Goal: Task Accomplishment & Management: Complete application form

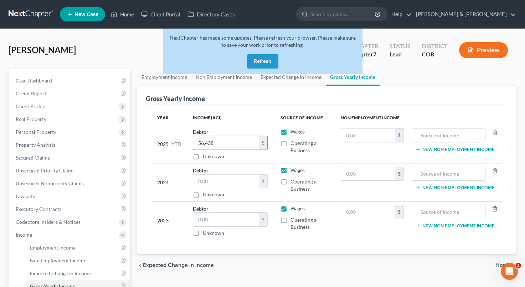
click at [265, 58] on button "Refresh" at bounding box center [262, 61] width 31 height 14
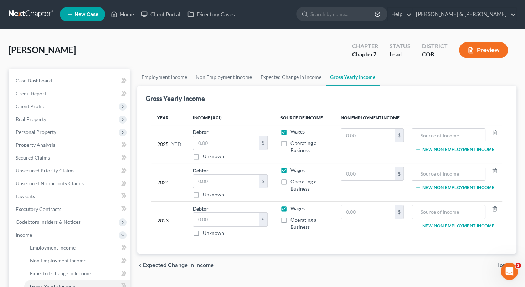
click at [311, 58] on div "[PERSON_NAME] Upgraded Chapter Chapter 7 Status Lead District COB Preview" at bounding box center [263, 52] width 508 height 31
click at [44, 146] on span "Property Analysis" at bounding box center [36, 145] width 40 height 6
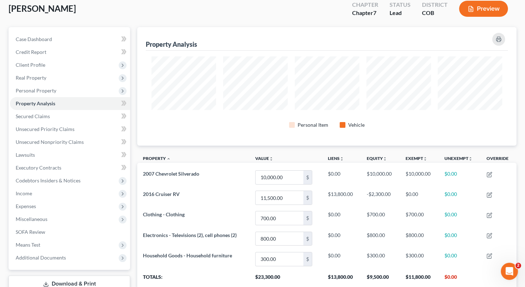
scroll to position [19, 0]
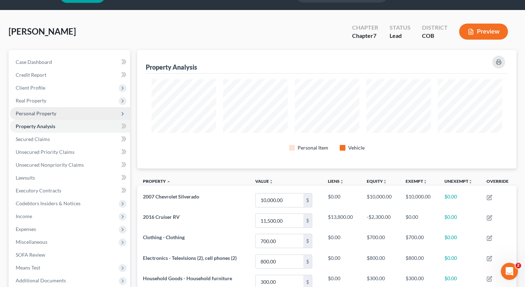
click at [50, 112] on span "Personal Property" at bounding box center [36, 113] width 41 height 6
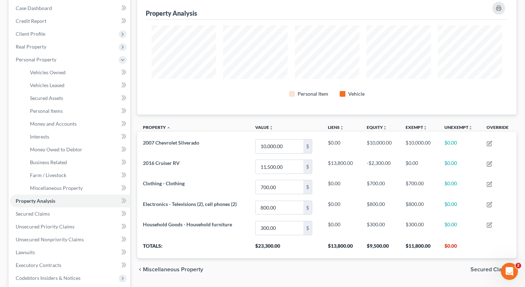
scroll to position [75, 0]
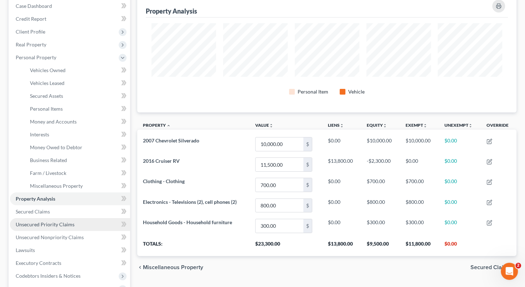
click at [66, 223] on span "Unsecured Priority Claims" at bounding box center [45, 224] width 59 height 6
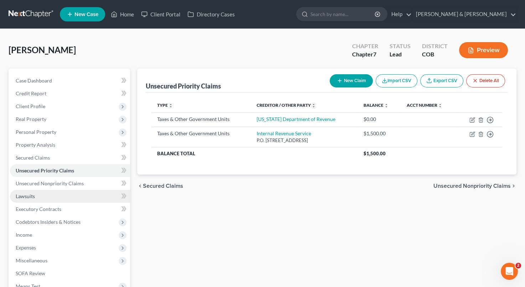
click at [60, 198] on link "Lawsuits" at bounding box center [70, 196] width 120 height 13
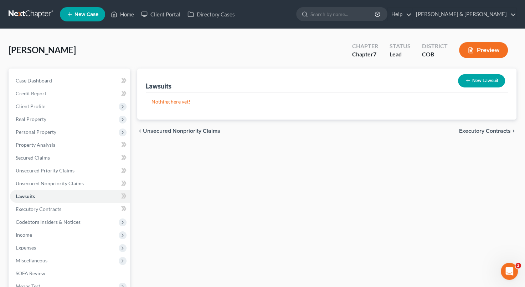
click at [486, 79] on button "New Lawsuit" at bounding box center [481, 80] width 47 height 13
select select "0"
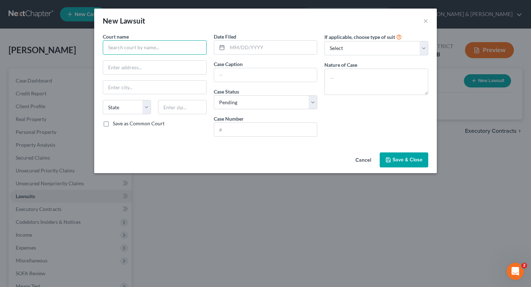
click at [132, 49] on input "text" at bounding box center [155, 47] width 104 height 14
type input "Citibank N.A. [PERSON_NAME] [PERSON_NAME][GEOGRAPHIC_DATA]"
drag, startPoint x: 188, startPoint y: 46, endPoint x: 105, endPoint y: 44, distance: 82.7
click at [105, 44] on input "Citibank N.A. [PERSON_NAME] [PERSON_NAME][GEOGRAPHIC_DATA]" at bounding box center [155, 47] width 104 height 14
click at [233, 77] on input "text" at bounding box center [265, 75] width 103 height 14
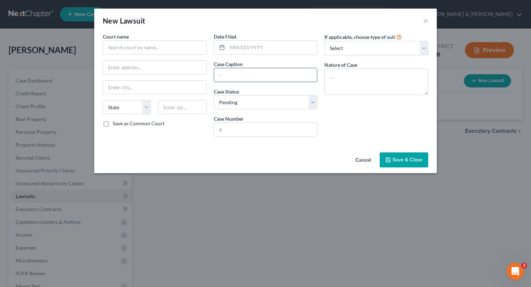
paste input "Citibank N.A. [PERSON_NAME] [PERSON_NAME][GEOGRAPHIC_DATA]"
type input "Citibank N.A. [PERSON_NAME] [PERSON_NAME][GEOGRAPHIC_DATA]"
click at [148, 50] on input "text" at bounding box center [155, 47] width 104 height 14
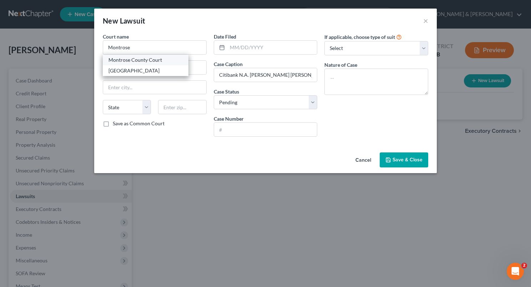
click at [146, 59] on div "Montrose County Court" at bounding box center [145, 59] width 74 height 7
type input "Montrose County Court"
type input "[STREET_ADDRESS]"
type input "Montrose"
select select "5"
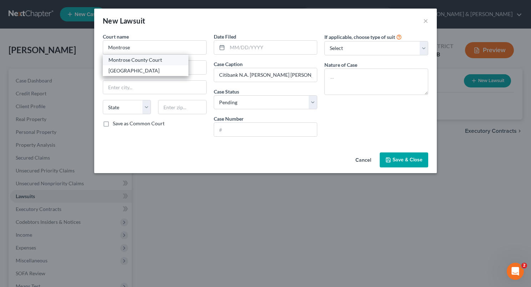
type input "81401"
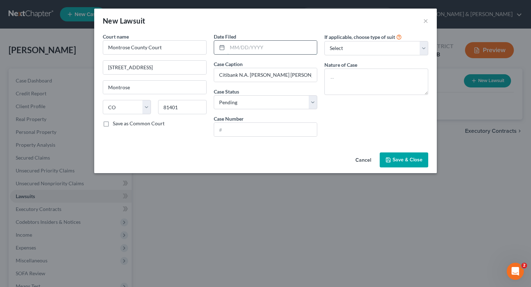
click at [230, 46] on input "text" at bounding box center [272, 48] width 90 height 14
click at [233, 128] on input "text" at bounding box center [265, 130] width 103 height 14
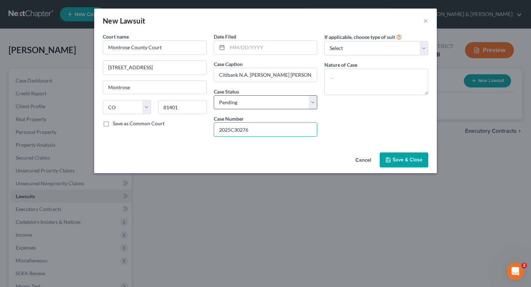
type input "2025C30276"
click at [259, 103] on select "Select Pending On Appeal Concluded" at bounding box center [266, 102] width 104 height 14
select select "2"
click at [214, 95] on select "Select Pending On Appeal Concluded" at bounding box center [266, 102] width 104 height 14
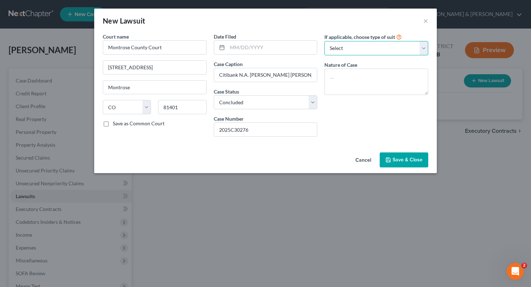
click at [387, 48] on select "Select Repossession Garnishment Foreclosure Attached, Seized, Or Levied Other" at bounding box center [376, 48] width 104 height 14
select select "4"
click at [324, 41] on select "Select Repossession Garnishment Foreclosure Attached, Seized, Or Levied Other" at bounding box center [376, 48] width 104 height 14
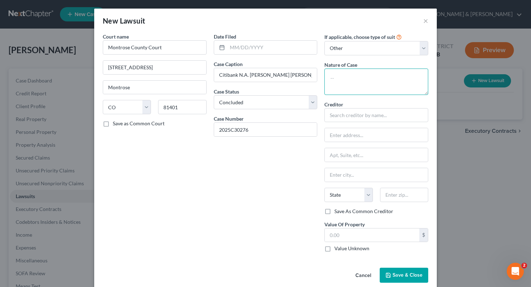
click at [355, 74] on textarea at bounding box center [376, 81] width 104 height 26
type textarea "C"
type textarea "M"
type textarea "Contract"
click at [348, 111] on input "text" at bounding box center [376, 115] width 104 height 14
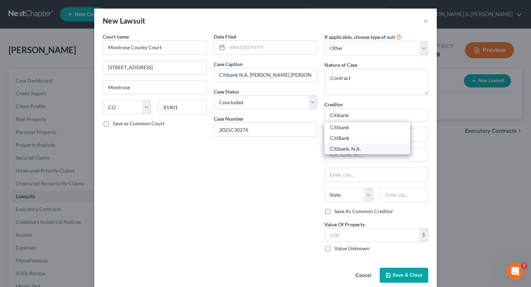
click at [348, 148] on div "Citibank, N.A." at bounding box center [367, 148] width 74 height 7
type input "Citibank, N.A."
type input "[STREET_ADDRESS]"
type input "[GEOGRAPHIC_DATA]"
select select "43"
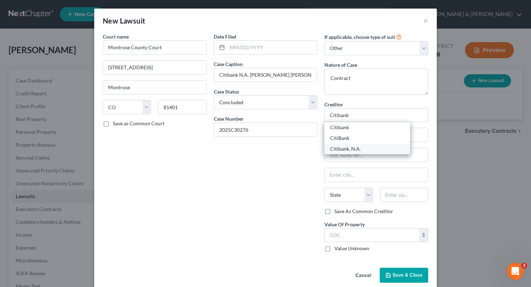
type input "57117"
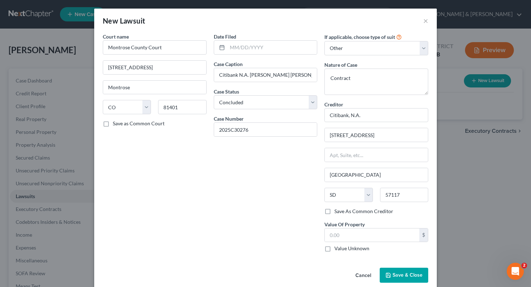
drag, startPoint x: 402, startPoint y: 272, endPoint x: 331, endPoint y: 267, distance: 71.2
click at [331, 267] on div "Cancel Save & Close" at bounding box center [265, 277] width 342 height 24
click at [330, 78] on textarea "Contract" at bounding box center [376, 81] width 104 height 26
type textarea "Civil contract"
drag, startPoint x: 401, startPoint y: 272, endPoint x: 399, endPoint y: 259, distance: 13.0
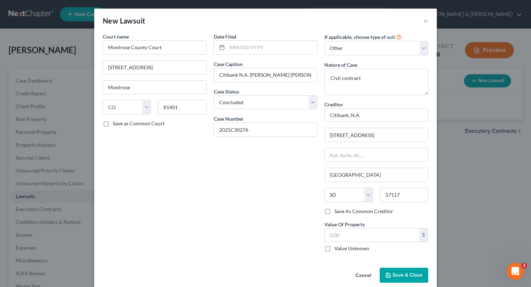
click at [399, 259] on div "New Lawsuit × Court name * [GEOGRAPHIC_DATA] [STREET_ADDRESS] Montrose State [U…" at bounding box center [265, 149] width 342 height 280
click at [398, 247] on div "Value Unknown" at bounding box center [376, 248] width 104 height 7
click at [345, 237] on input "text" at bounding box center [372, 235] width 95 height 14
type input "0"
click at [405, 273] on span "Save & Close" at bounding box center [407, 275] width 30 height 6
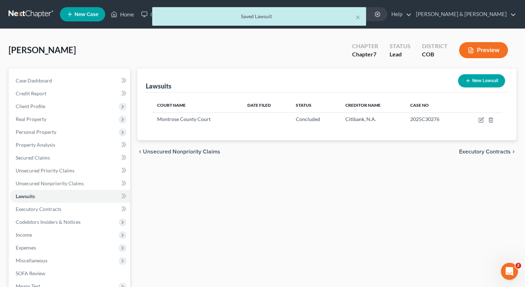
click at [482, 84] on button "New Lawsuit" at bounding box center [481, 80] width 47 height 13
select select "0"
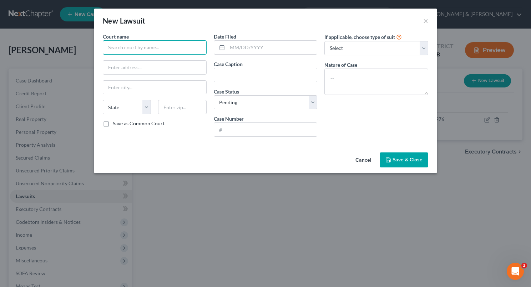
click at [165, 51] on input "text" at bounding box center [155, 47] width 104 height 14
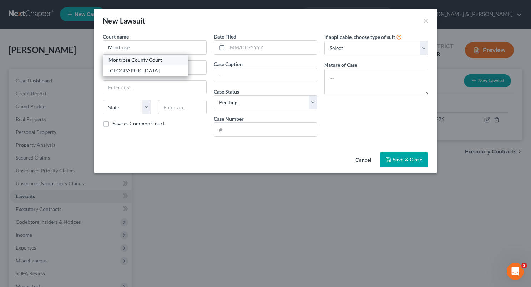
click at [155, 61] on div "Montrose County Court" at bounding box center [145, 59] width 74 height 7
type input "Montrose County Court"
type input "[STREET_ADDRESS]"
type input "Montrose"
select select "5"
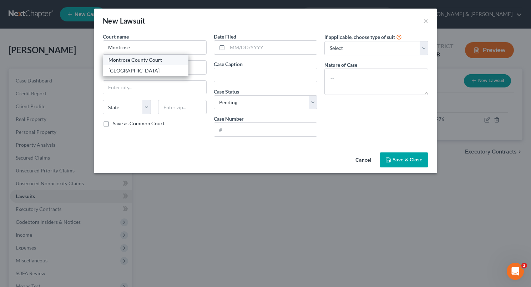
type input "81401"
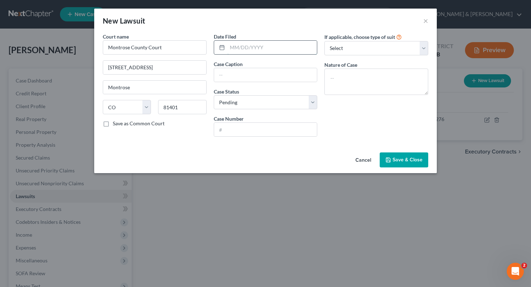
click at [235, 43] on input "text" at bounding box center [272, 48] width 90 height 14
click at [234, 73] on input "text" at bounding box center [265, 75] width 103 height 14
type input "Citibank N.A. [PERSON_NAME] [PERSON_NAME][GEOGRAPHIC_DATA]"
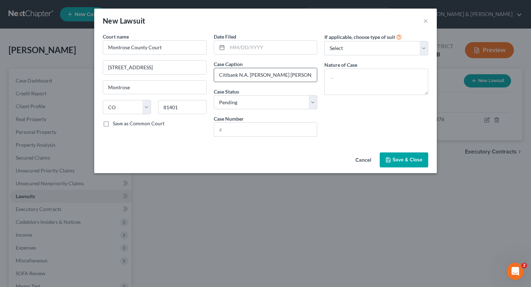
type input "2025C30276"
click at [273, 75] on input "Citibank N.A. [PERSON_NAME] [PERSON_NAME][GEOGRAPHIC_DATA]" at bounding box center [265, 75] width 103 height 14
type input "Citibank N.A. v. [PERSON_NAME]"
click at [252, 101] on select "Select Pending On Appeal Concluded" at bounding box center [266, 102] width 104 height 14
select select "2"
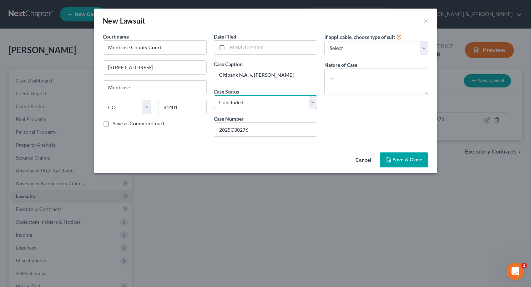
click at [214, 95] on select "Select Pending On Appeal Concluded" at bounding box center [266, 102] width 104 height 14
click at [254, 130] on input "2025C30276" at bounding box center [265, 130] width 103 height 14
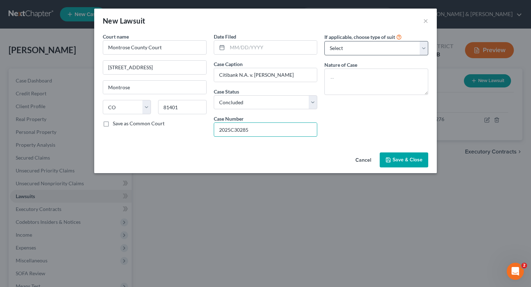
type input "2025C30285"
click at [427, 47] on select "Select Repossession Garnishment Foreclosure Attached, Seized, Or Levied Other" at bounding box center [376, 48] width 104 height 14
select select "4"
click at [324, 41] on select "Select Repossession Garnishment Foreclosure Attached, Seized, Or Levied Other" at bounding box center [376, 48] width 104 height 14
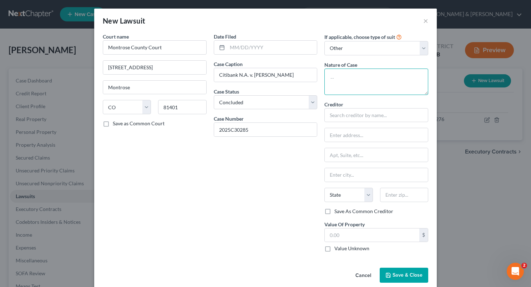
click at [383, 80] on textarea at bounding box center [376, 81] width 104 height 26
type textarea "Civil contract"
click at [360, 118] on input "text" at bounding box center [376, 115] width 104 height 14
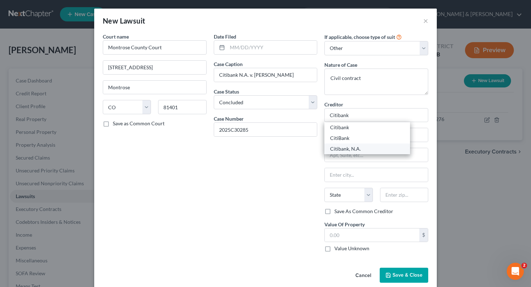
click at [352, 148] on div "Citibank, N.A." at bounding box center [367, 148] width 74 height 7
type input "Citibank, N.A."
type input "[STREET_ADDRESS]"
type input "[GEOGRAPHIC_DATA]"
select select "43"
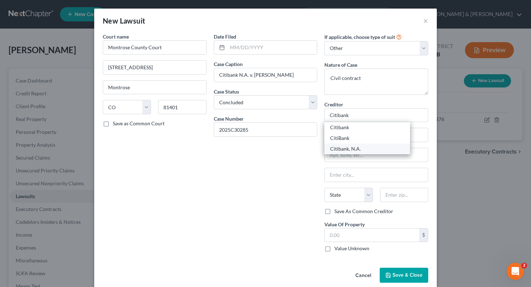
type input "57117"
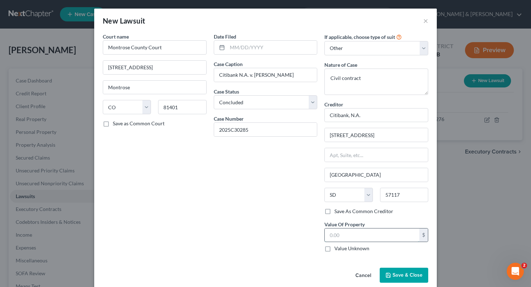
click at [331, 229] on input "text" at bounding box center [372, 235] width 95 height 14
type input "0"
click at [404, 274] on span "Save & Close" at bounding box center [407, 275] width 30 height 6
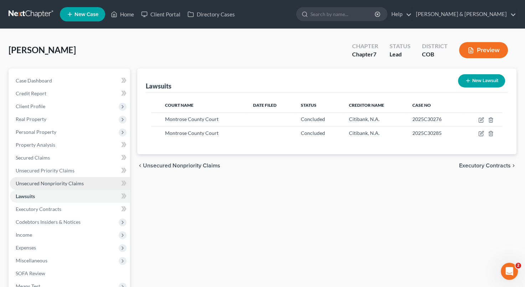
click at [81, 185] on span "Unsecured Nonpriority Claims" at bounding box center [50, 183] width 68 height 6
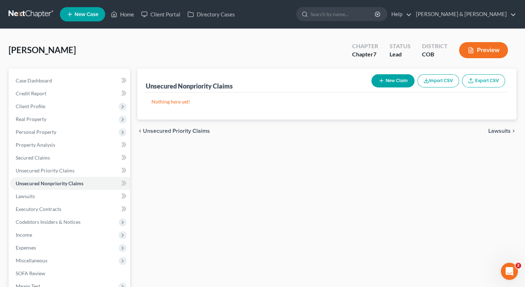
click at [394, 79] on button "New Claim" at bounding box center [393, 80] width 43 height 13
select select "0"
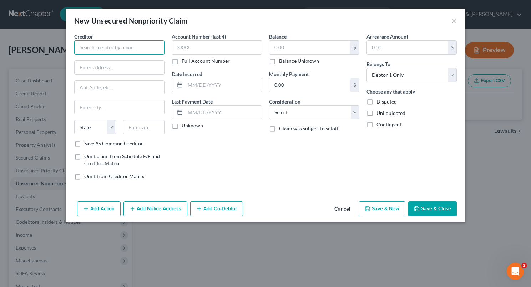
click at [80, 52] on input "text" at bounding box center [119, 47] width 90 height 14
type input "DiscoverC"
click at [83, 73] on input "text" at bounding box center [120, 68] width 90 height 14
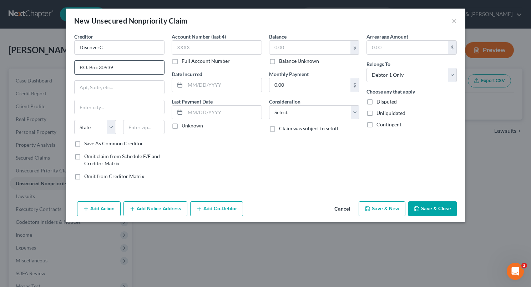
type input "P.O. Box 30939"
type input "[GEOGRAPHIC_DATA]"
select select "46"
type input "84103"
click at [84, 143] on label "Save As Common Creditor" at bounding box center [113, 143] width 59 height 7
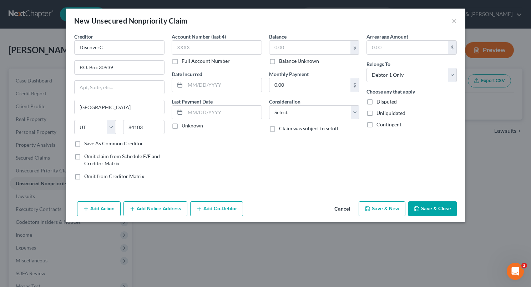
click at [87, 143] on input "Save As Common Creditor" at bounding box center [89, 142] width 5 height 5
checkbox input "true"
click at [190, 83] on input "text" at bounding box center [223, 85] width 76 height 14
type input "[DATE]"
click at [274, 49] on input "text" at bounding box center [309, 48] width 81 height 14
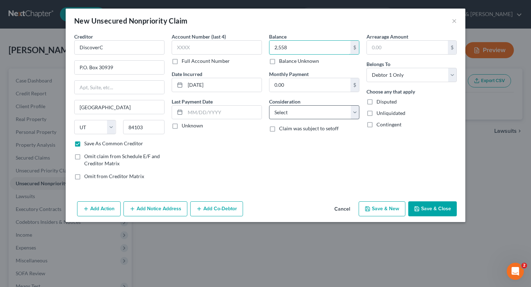
type input "2,558"
click at [356, 111] on select "Select Cable / Satellite Services Collection Agency Credit Card Debt Debt Couns…" at bounding box center [314, 112] width 90 height 14
select select "2"
click at [269, 105] on select "Select Cable / Satellite Services Collection Agency Credit Card Debt Debt Couns…" at bounding box center [314, 112] width 90 height 14
click at [318, 155] on div "Balance 2,558.00 $ Balance Unknown Balance Undetermined 2,558 $ Balance Unknown…" at bounding box center [313, 109] width 97 height 153
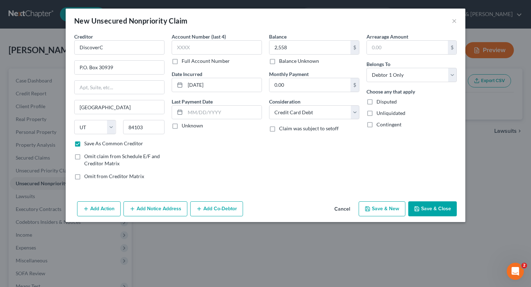
click at [318, 155] on div "Balance 2,558.00 $ Balance Unknown Balance Undetermined 2,558 $ Balance Unknown…" at bounding box center [313, 109] width 97 height 153
click at [393, 206] on button "Save & New" at bounding box center [381, 208] width 47 height 15
checkbox input "false"
select select "0"
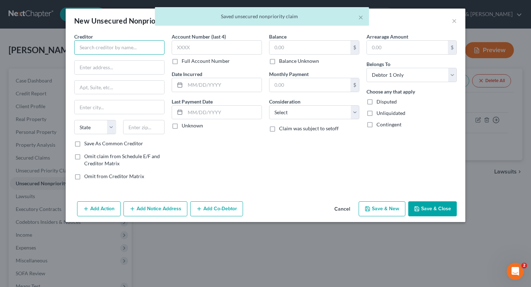
click at [143, 44] on input "text" at bounding box center [119, 47] width 90 height 14
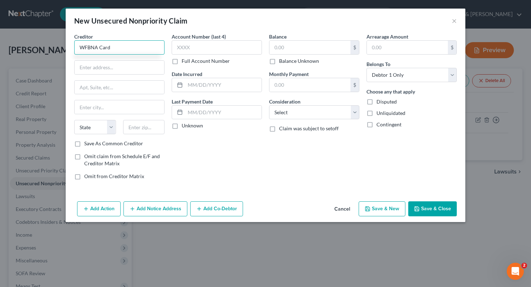
type input "WFBNA Card"
type input "P.O. Box 393"
type input "[GEOGRAPHIC_DATA]"
select select "24"
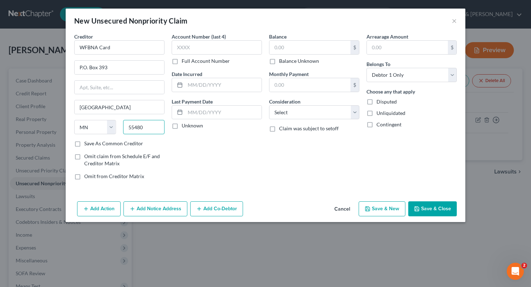
type input "55480"
click at [84, 143] on label "Save As Common Creditor" at bounding box center [113, 143] width 59 height 7
click at [87, 143] on input "Save As Common Creditor" at bounding box center [89, 142] width 5 height 5
checkbox input "true"
click at [190, 86] on input "text" at bounding box center [223, 85] width 76 height 14
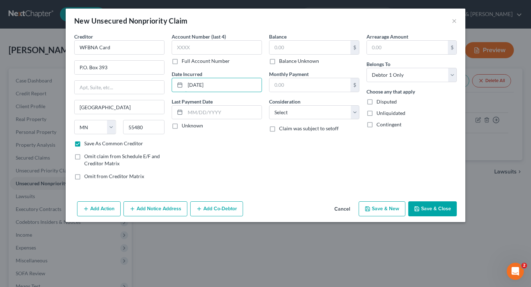
type input "[DATE]"
click at [289, 57] on label "Balance Unknown" at bounding box center [299, 60] width 40 height 7
click at [286, 57] on input "Balance Unknown" at bounding box center [284, 59] width 5 height 5
checkbox input "true"
type input "0.00"
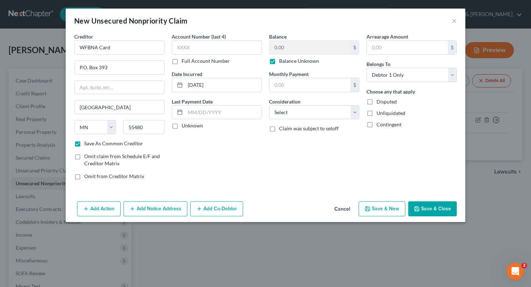
click at [279, 60] on label "Balance Unknown" at bounding box center [299, 60] width 40 height 7
click at [282, 60] on input "Balance Unknown" at bounding box center [284, 59] width 5 height 5
checkbox input "false"
click at [277, 44] on input "0.00" at bounding box center [309, 48] width 81 height 14
type input "1,112"
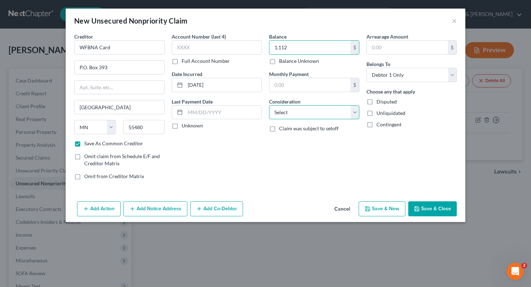
click at [352, 116] on select "Select Cable / Satellite Services Collection Agency Credit Card Debt Debt Couns…" at bounding box center [314, 112] width 90 height 14
select select "2"
click at [269, 105] on select "Select Cable / Satellite Services Collection Agency Credit Card Debt Debt Couns…" at bounding box center [314, 112] width 90 height 14
click at [382, 203] on button "Save & New" at bounding box center [381, 208] width 47 height 15
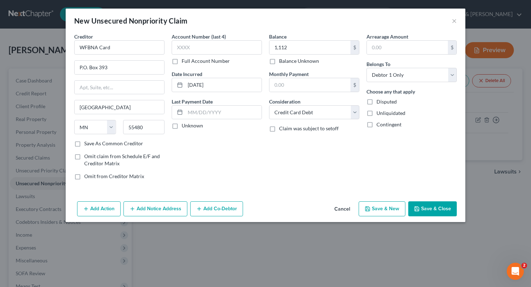
checkbox input "false"
select select "0"
type input "1,112.00"
type input "0.00"
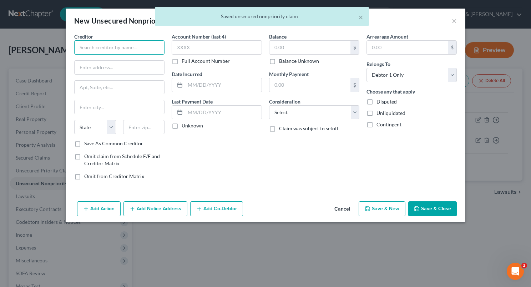
click at [122, 46] on input "text" at bounding box center [119, 47] width 90 height 14
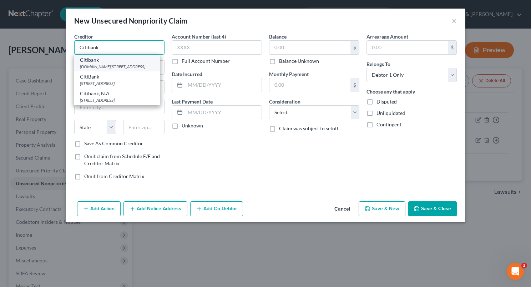
type input "Citibank"
click at [114, 65] on div "[DOMAIN_NAME][STREET_ADDRESS]" at bounding box center [117, 66] width 74 height 6
type input "[DOMAIN_NAME] 6241"
type input "[GEOGRAPHIC_DATA]"
select select "43"
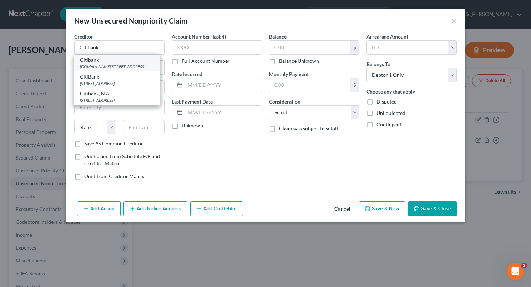
type input "57117"
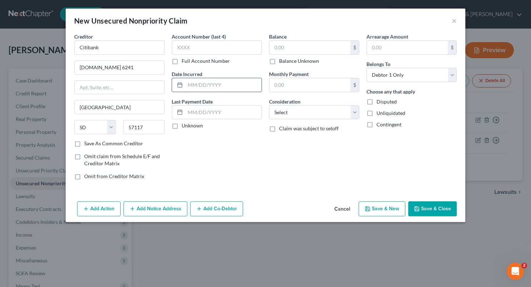
click at [191, 84] on input "text" at bounding box center [223, 85] width 76 height 14
click at [274, 44] on input "text" at bounding box center [309, 48] width 81 height 14
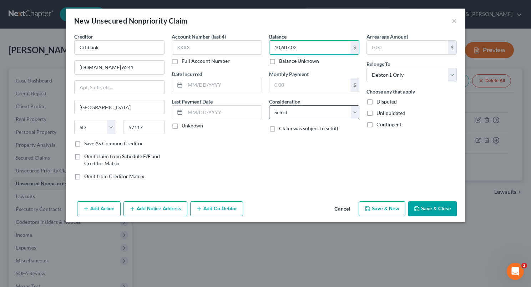
type input "10,607.02"
click at [356, 113] on select "Select Cable / Satellite Services Collection Agency Credit Card Debt Debt Couns…" at bounding box center [314, 112] width 90 height 14
select select "2"
click at [269, 105] on select "Select Cable / Satellite Services Collection Agency Credit Card Debt Debt Couns…" at bounding box center [314, 112] width 90 height 14
click at [293, 163] on div "Balance 10,607.02 $ Balance Unknown Balance Undetermined 10,607.02 $ Balance Un…" at bounding box center [313, 109] width 97 height 153
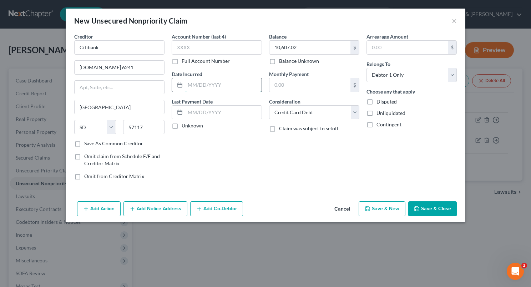
click at [190, 86] on input "text" at bounding box center [223, 85] width 76 height 14
type input "[DATE]"
drag, startPoint x: 326, startPoint y: 155, endPoint x: 288, endPoint y: 89, distance: 76.7
drag, startPoint x: 288, startPoint y: 89, endPoint x: 224, endPoint y: 46, distance: 77.1
click at [224, 46] on input "text" at bounding box center [217, 47] width 90 height 14
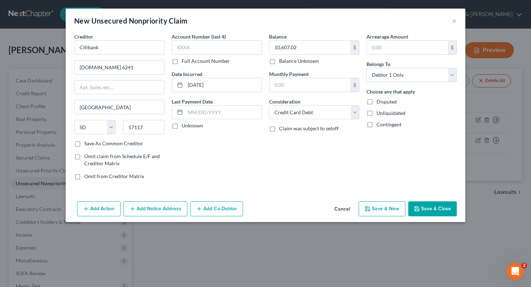
click at [182, 62] on label "Full Account Number" at bounding box center [206, 60] width 48 height 7
click at [184, 62] on input "Full Account Number" at bounding box center [186, 59] width 5 height 5
click at [181, 49] on input "text" at bounding box center [217, 47] width 90 height 14
click at [230, 47] on input "text" at bounding box center [217, 47] width 90 height 14
type input "542418xxxxxx"
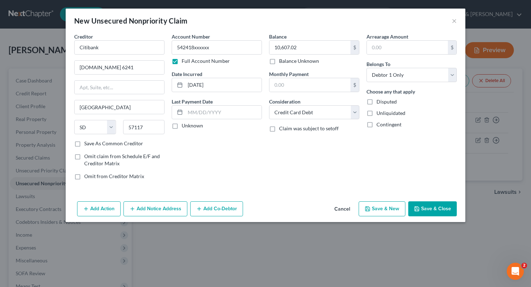
click at [422, 208] on button "Save & Close" at bounding box center [432, 208] width 49 height 15
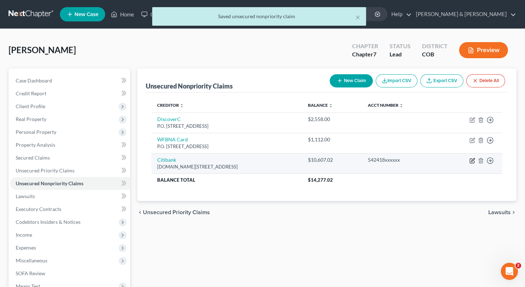
click at [471, 160] on icon "button" at bounding box center [473, 161] width 6 height 6
select select "43"
select select "2"
select select "0"
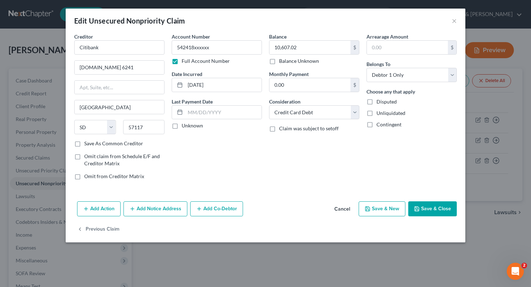
click at [97, 204] on button "Add Action" at bounding box center [99, 208] width 44 height 15
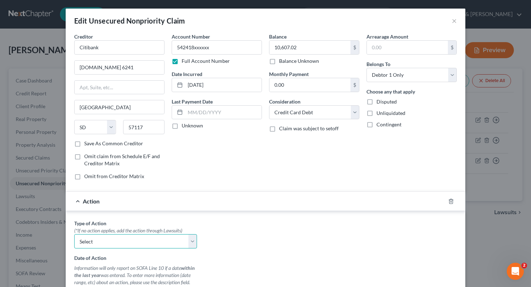
click at [191, 241] on select "Select Repossession Garnishment Foreclosure Personal Injury Attached, Seized, O…" at bounding box center [135, 241] width 123 height 14
click at [445, 200] on div at bounding box center [455, 200] width 20 height 11
click at [451, 201] on line "button" at bounding box center [451, 201] width 0 height 1
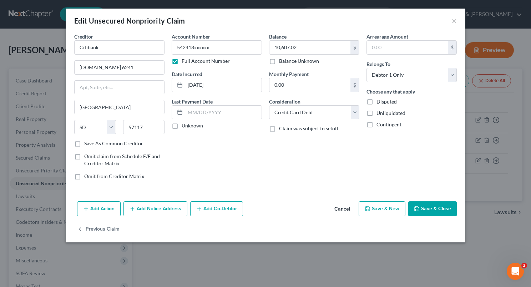
click at [160, 207] on button "Add Notice Address" at bounding box center [155, 208] width 64 height 15
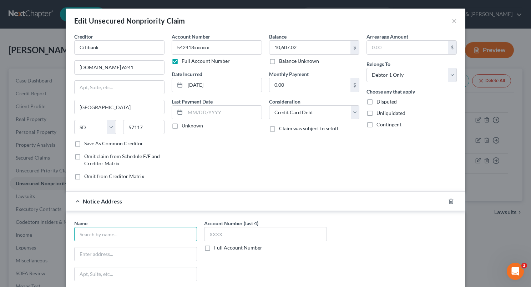
click at [126, 235] on input "text" at bounding box center [135, 234] width 123 height 14
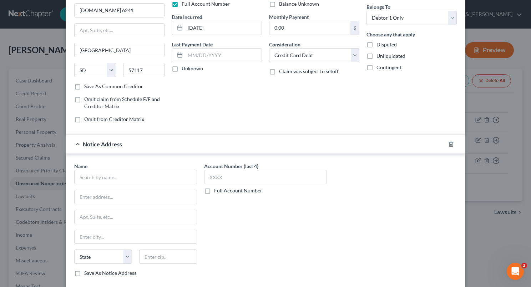
scroll to position [58, 0]
click at [159, 172] on input "text" at bounding box center [135, 176] width 123 height 14
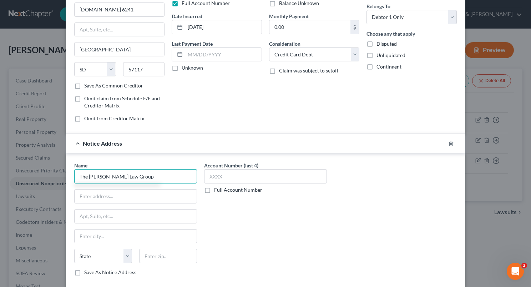
type input "The [PERSON_NAME] Law Group"
type input "P.O. Box 25145"
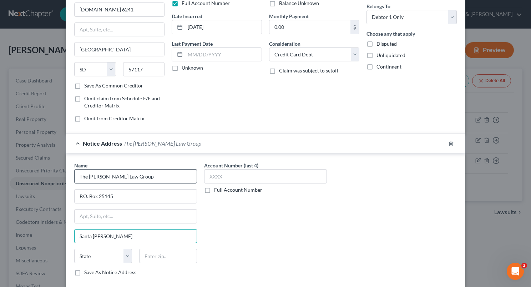
type input "Santa [PERSON_NAME]"
click at [126, 261] on div "State [US_STATE] AK AR AZ CA CO CT DE DC [GEOGRAPHIC_DATA] [GEOGRAPHIC_DATA] GU…" at bounding box center [136, 259] width 130 height 20
click at [87, 255] on select "State [US_STATE] AK AR AZ CA CO CT DE DC [GEOGRAPHIC_DATA] [GEOGRAPHIC_DATA] GU…" at bounding box center [103, 256] width 58 height 14
select select "4"
click at [74, 249] on select "State [US_STATE] AK AR AZ CA CO CT DE DC [GEOGRAPHIC_DATA] [GEOGRAPHIC_DATA] GU…" at bounding box center [103, 256] width 58 height 14
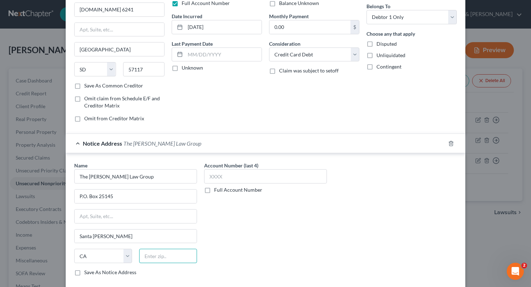
click at [177, 250] on input "text" at bounding box center [168, 256] width 58 height 14
type input "92799-5145"
click at [84, 272] on label "Save As Notice Address" at bounding box center [110, 272] width 52 height 7
click at [87, 272] on input "Save As Notice Address" at bounding box center [89, 271] width 5 height 5
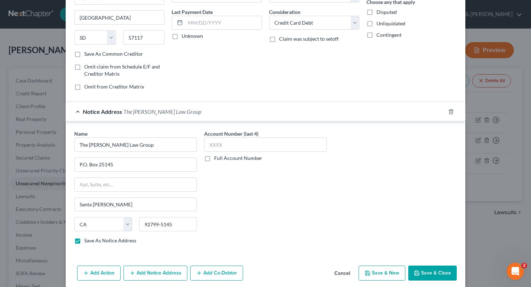
scroll to position [116, 0]
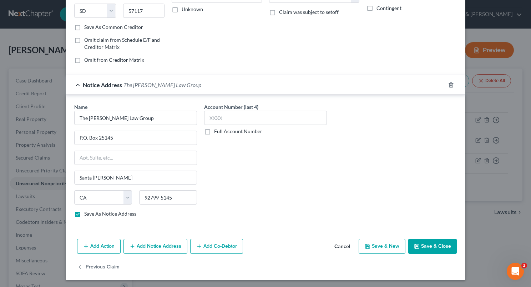
click at [421, 244] on button "Save & Close" at bounding box center [432, 246] width 49 height 15
checkbox input "false"
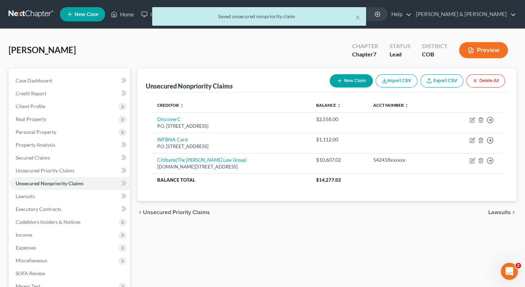
click at [439, 210] on div "chevron_left Unsecured Priority Claims Lawsuits chevron_right" at bounding box center [326, 212] width 379 height 23
click at [427, 193] on div "Creditor expand_more expand_less unfold_more Balance expand_more expand_less un…" at bounding box center [327, 146] width 362 height 108
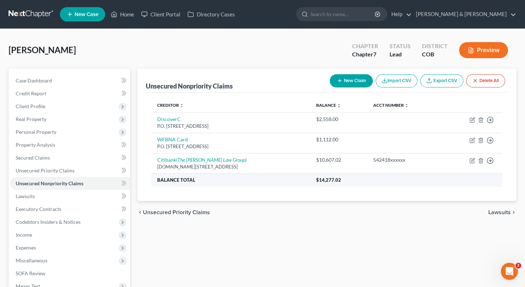
click at [434, 182] on th "$14,277.02" at bounding box center [407, 179] width 192 height 13
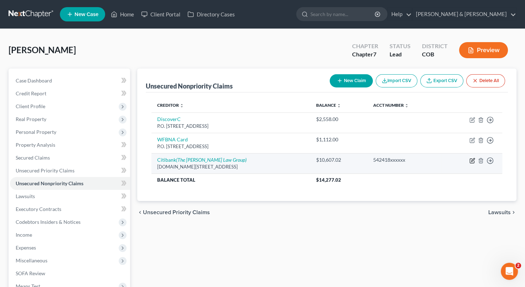
click at [470, 161] on icon "button" at bounding box center [473, 161] width 6 height 6
select select "43"
select select "2"
select select "0"
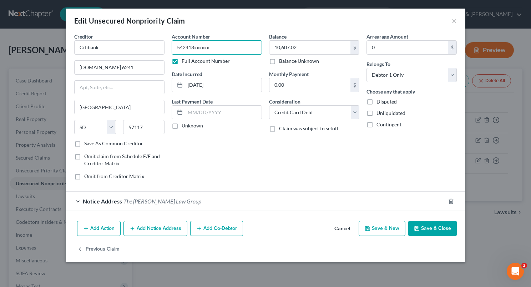
drag, startPoint x: 219, startPoint y: 42, endPoint x: 173, endPoint y: 46, distance: 46.1
click at [173, 46] on input "542418xxxxxx" at bounding box center [217, 47] width 90 height 14
click at [245, 167] on div "Account Number 542418xxxxxx Full Account Number Date Incurred [DATE] Last Payme…" at bounding box center [216, 109] width 97 height 153
click at [430, 223] on button "Save & Close" at bounding box center [432, 228] width 49 height 15
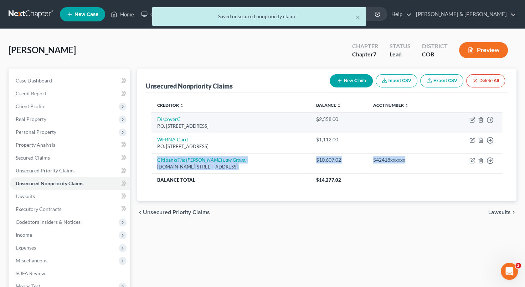
drag, startPoint x: 422, startPoint y: 167, endPoint x: 377, endPoint y: 124, distance: 61.8
click at [377, 124] on tbody "DiscoverC P.O. [GEOGRAPHIC_DATA] $2,558.00 Move to D Move to E Move to G Move t…" at bounding box center [327, 149] width 351 height 74
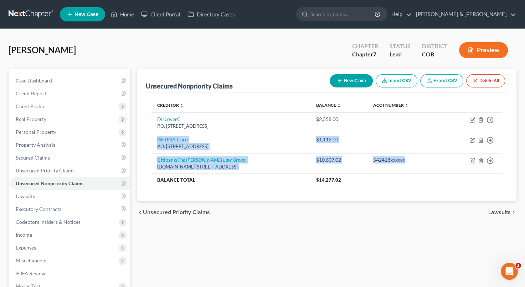
drag, startPoint x: 377, startPoint y: 124, endPoint x: 354, endPoint y: 78, distance: 50.9
click at [354, 78] on button "New Claim" at bounding box center [351, 80] width 43 height 13
select select "0"
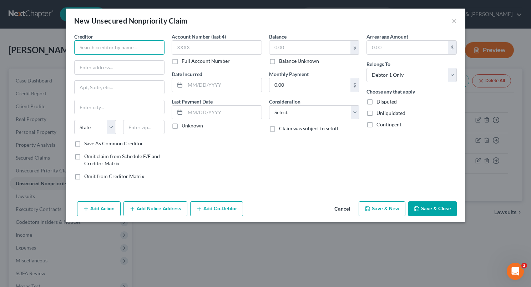
click at [126, 51] on input "text" at bounding box center [119, 47] width 90 height 14
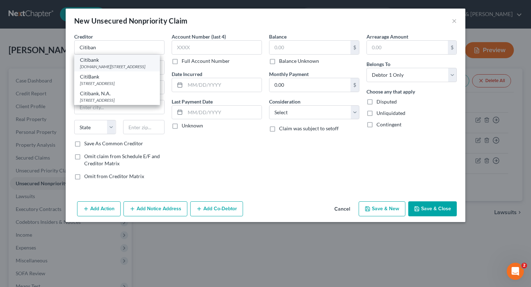
click at [127, 68] on div "[DOMAIN_NAME][STREET_ADDRESS]" at bounding box center [117, 66] width 74 height 6
type input "Citibank"
type input "[DOMAIN_NAME] 6241"
type input "[GEOGRAPHIC_DATA]"
select select "43"
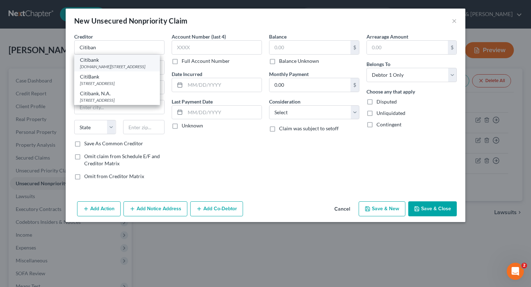
type input "57117"
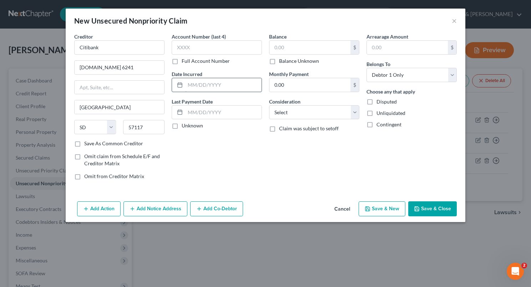
click at [202, 85] on input "text" at bounding box center [223, 85] width 76 height 14
click at [276, 47] on input "text" at bounding box center [309, 48] width 81 height 14
type input "5,556.85"
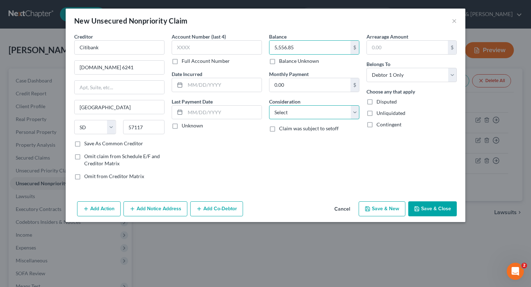
click at [353, 110] on select "Select Cable / Satellite Services Collection Agency Credit Card Debt Debt Couns…" at bounding box center [314, 112] width 90 height 14
select select "2"
click at [269, 105] on select "Select Cable / Satellite Services Collection Agency Credit Card Debt Debt Couns…" at bounding box center [314, 112] width 90 height 14
click at [166, 207] on button "Add Notice Address" at bounding box center [155, 208] width 64 height 15
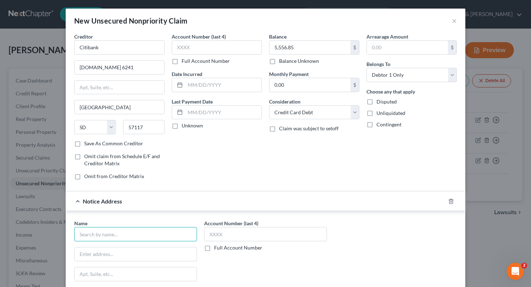
click at [122, 234] on input "text" at bounding box center [135, 234] width 123 height 14
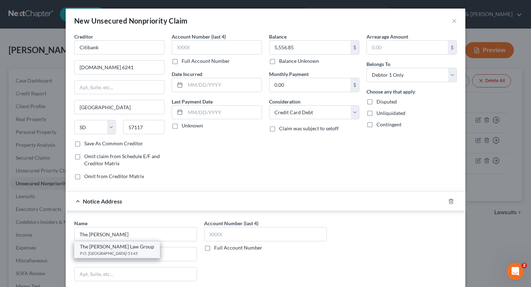
click at [116, 248] on div "The [PERSON_NAME] Law Group" at bounding box center [117, 246] width 74 height 7
type input "The [PERSON_NAME] Law Group"
type input "P.O. Box 25145"
type input "Santa [PERSON_NAME]"
select select "4"
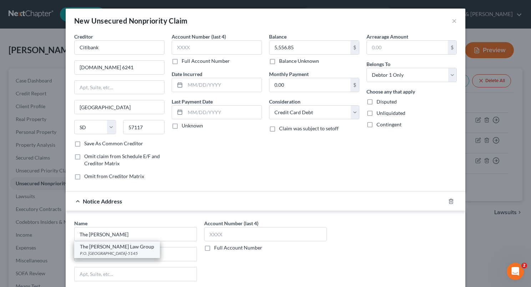
type input "92799-5145"
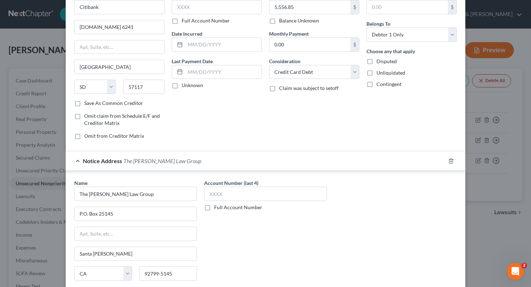
scroll to position [92, 0]
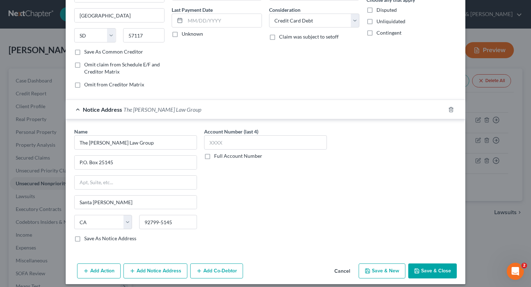
click at [429, 268] on button "Save & Close" at bounding box center [432, 270] width 49 height 15
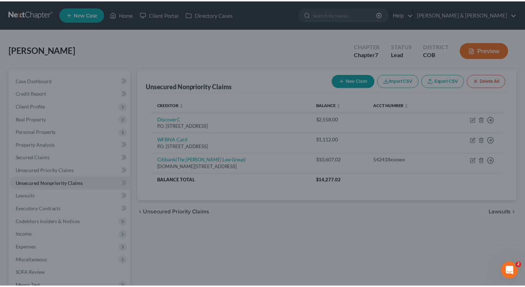
scroll to position [0, 0]
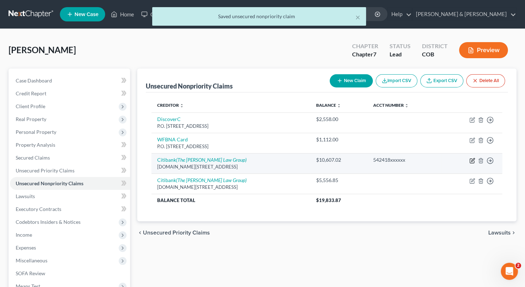
click at [471, 160] on icon "button" at bounding box center [473, 161] width 6 height 6
select select "43"
select select "2"
select select "0"
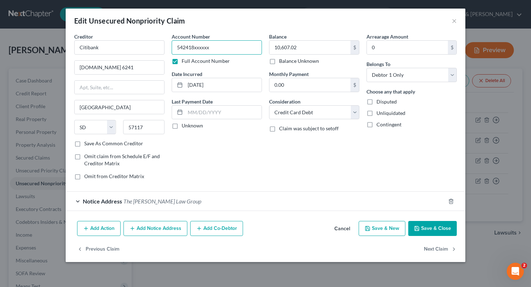
drag, startPoint x: 239, startPoint y: 50, endPoint x: 173, endPoint y: 47, distance: 66.1
click at [173, 47] on input "542418xxxxxx" at bounding box center [217, 47] width 90 height 14
click at [384, 221] on button "Save & New" at bounding box center [381, 228] width 47 height 15
select select "0"
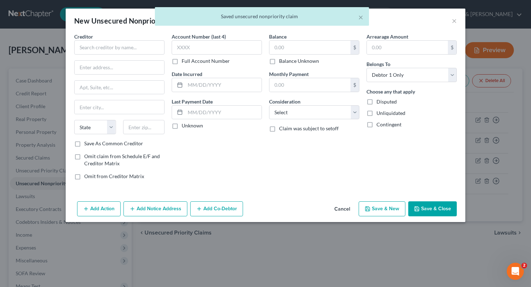
click at [345, 207] on button "Cancel" at bounding box center [341, 209] width 27 height 14
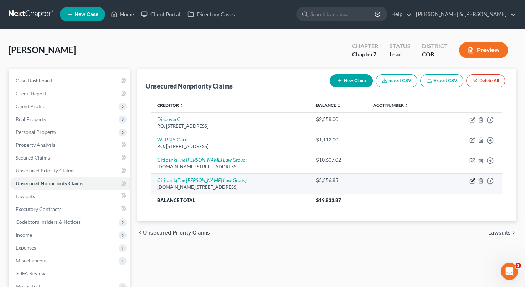
click at [472, 179] on icon "button" at bounding box center [472, 179] width 3 height 3
select select "43"
select select "2"
select select "0"
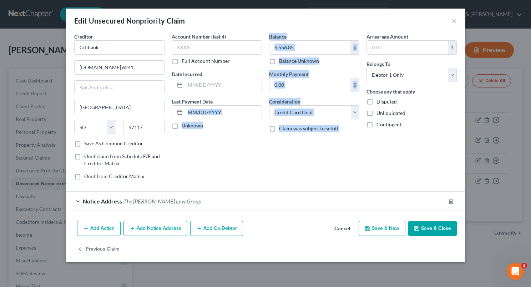
drag, startPoint x: 281, startPoint y: 134, endPoint x: 260, endPoint y: 93, distance: 46.6
click at [260, 93] on div "Creditor * Citibank [DOMAIN_NAME] 6241 [GEOGRAPHIC_DATA] [US_STATE][GEOGRAPHIC_…" at bounding box center [265, 109] width 389 height 153
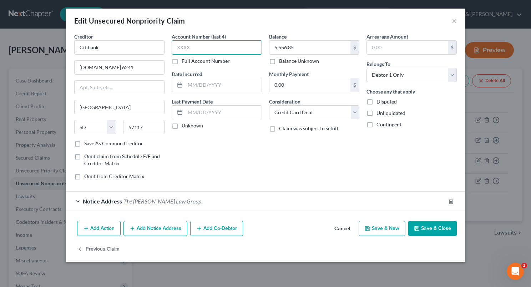
drag, startPoint x: 260, startPoint y: 93, endPoint x: 205, endPoint y: 46, distance: 72.6
click at [205, 46] on input "text" at bounding box center [217, 47] width 90 height 14
click at [182, 59] on label "Full Account Number" at bounding box center [206, 60] width 48 height 7
click at [184, 59] on input "Full Account Number" at bounding box center [186, 59] width 5 height 5
click at [182, 59] on label "Full Account Number" at bounding box center [206, 60] width 48 height 7
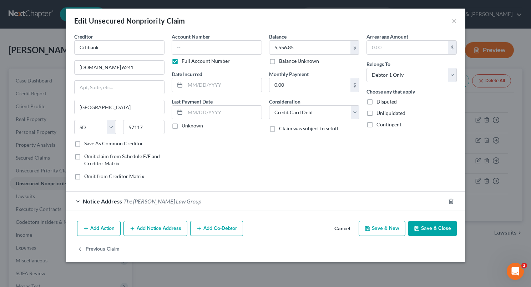
click at [184, 59] on input "Full Account Number" at bounding box center [186, 59] width 5 height 5
click at [182, 59] on label "Full Account Number" at bounding box center [206, 60] width 48 height 7
click at [184, 59] on input "Full Account Number" at bounding box center [186, 59] width 5 height 5
click at [183, 47] on input "text" at bounding box center [217, 47] width 90 height 14
paste input "542418xxxxxx"
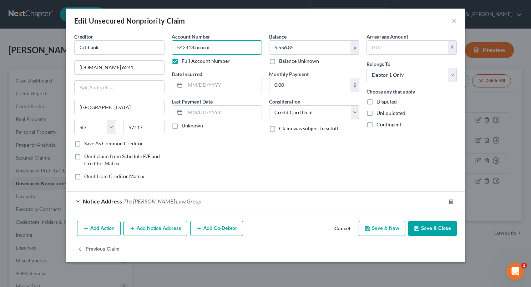
type input "542418xxxxxx"
click at [228, 139] on div "Account Number 542418xxxxxx Full Account Number Date Incurred Last Payment Date…" at bounding box center [216, 109] width 97 height 153
click at [429, 223] on button "Save & Close" at bounding box center [432, 228] width 49 height 15
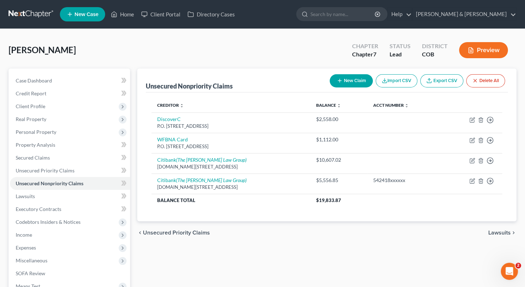
click at [351, 81] on button "New Claim" at bounding box center [351, 80] width 43 height 13
select select "0"
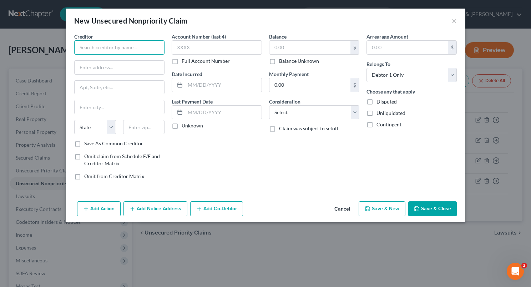
click at [135, 51] on input "text" at bounding box center [119, 47] width 90 height 14
type input "Front Wave CU"
type input "P"
type input "[STREET_ADDRESS]"
type input "Ocenaside"
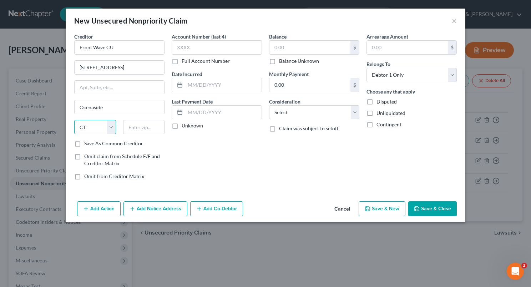
click at [113, 123] on select "State [US_STATE] AK AR AZ CA CO CT DE DC [GEOGRAPHIC_DATA] [GEOGRAPHIC_DATA] GU…" at bounding box center [95, 127] width 42 height 14
select select "4"
click at [74, 120] on select "State [US_STATE] AK AR AZ CA CO CT DE DC [GEOGRAPHIC_DATA] [GEOGRAPHIC_DATA] GU…" at bounding box center [95, 127] width 42 height 14
click at [134, 127] on input "text" at bounding box center [144, 127] width 42 height 14
type input "92056"
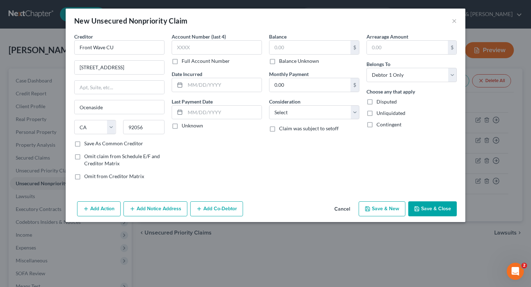
click at [84, 145] on label "Save As Common Creditor" at bounding box center [113, 143] width 59 height 7
click at [87, 144] on input "Save As Common Creditor" at bounding box center [89, 142] width 5 height 5
checkbox input "true"
type input "Oceanside"
click at [182, 62] on label "Full Account Number" at bounding box center [206, 60] width 48 height 7
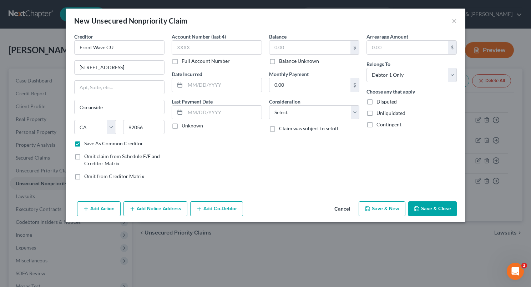
click at [184, 62] on input "Full Account Number" at bounding box center [186, 59] width 5 height 5
click at [181, 49] on input "text" at bounding box center [217, 47] width 90 height 14
type input "218048xx"
click at [189, 85] on input "text" at bounding box center [223, 85] width 76 height 14
type input "[DATE]"
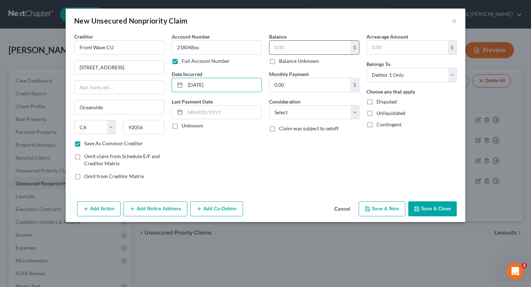
click at [285, 46] on input "text" at bounding box center [309, 48] width 81 height 14
type input "12,938"
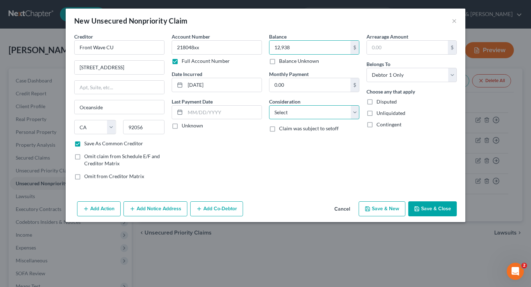
click at [352, 111] on select "Select Cable / Satellite Services Collection Agency Credit Card Debt Debt Couns…" at bounding box center [314, 112] width 90 height 14
select select "2"
click at [269, 105] on select "Select Cable / Satellite Services Collection Agency Credit Card Debt Debt Couns…" at bounding box center [314, 112] width 90 height 14
click at [394, 206] on button "Save & New" at bounding box center [381, 208] width 47 height 15
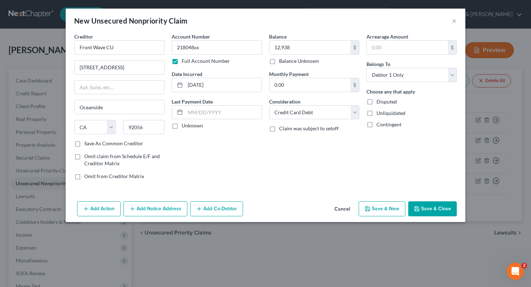
checkbox input "false"
select select "0"
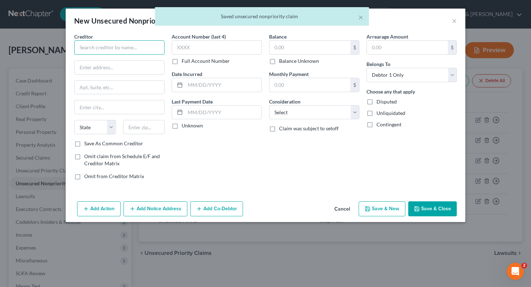
click at [129, 50] on input "text" at bounding box center [119, 47] width 90 height 14
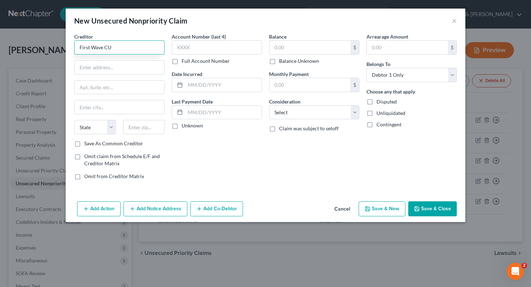
click at [129, 47] on input "First Wave CU" at bounding box center [119, 47] width 90 height 14
click at [109, 69] on input "text" at bounding box center [120, 68] width 90 height 14
click at [116, 47] on input "First Wave CU" at bounding box center [119, 47] width 90 height 14
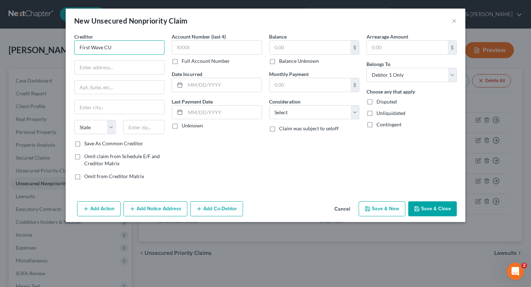
click at [116, 47] on input "First Wave CU" at bounding box center [119, 47] width 90 height 14
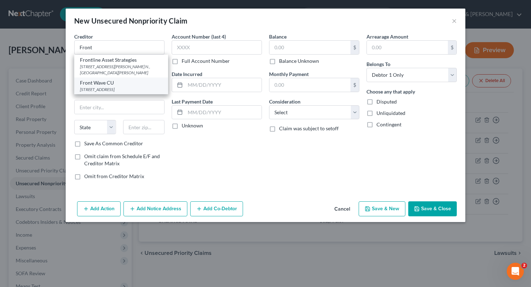
click at [101, 85] on div "Front Wave CU" at bounding box center [121, 82] width 82 height 7
type input "Front Wave CU"
type input "[STREET_ADDRESS]"
type input "Oceanside"
select select "4"
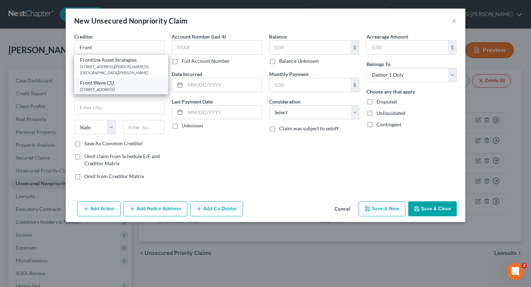
type input "92056"
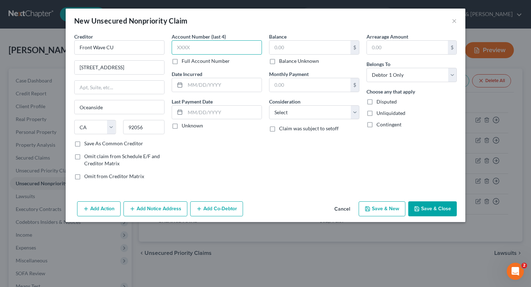
click at [178, 46] on input "text" at bounding box center [217, 47] width 90 height 14
type input "2180"
click at [182, 63] on label "Full Account Number" at bounding box center [206, 60] width 48 height 7
click at [184, 62] on input "Full Account Number" at bounding box center [186, 59] width 5 height 5
click at [202, 48] on input "2180" at bounding box center [217, 47] width 90 height 14
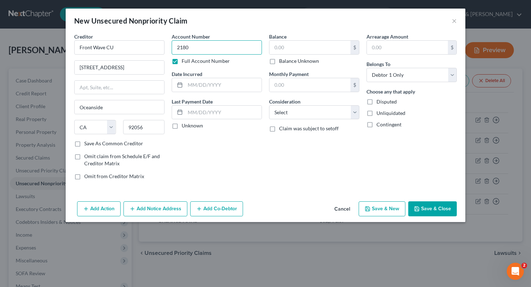
click at [202, 48] on input "2180" at bounding box center [217, 47] width 90 height 14
type input "218048xxxxxx"
click at [189, 86] on input "text" at bounding box center [223, 85] width 76 height 14
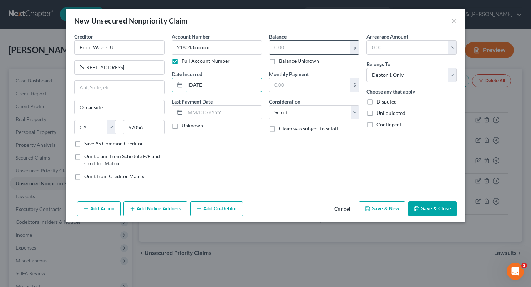
type input "[DATE]"
click at [284, 49] on input "text" at bounding box center [309, 48] width 81 height 14
type input "2,948"
click at [353, 113] on select "Select Cable / Satellite Services Collection Agency Credit Card Debt Debt Couns…" at bounding box center [314, 112] width 90 height 14
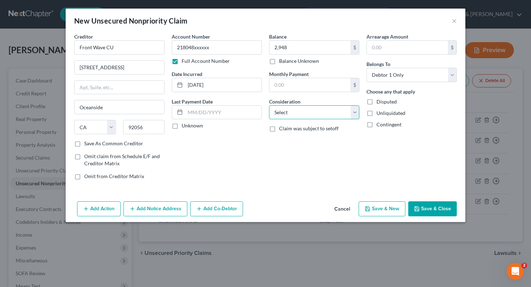
select select "2"
click at [269, 105] on select "Select Cable / Satellite Services Collection Agency Credit Card Debt Debt Couns…" at bounding box center [314, 112] width 90 height 14
click at [425, 210] on button "Save & Close" at bounding box center [432, 208] width 49 height 15
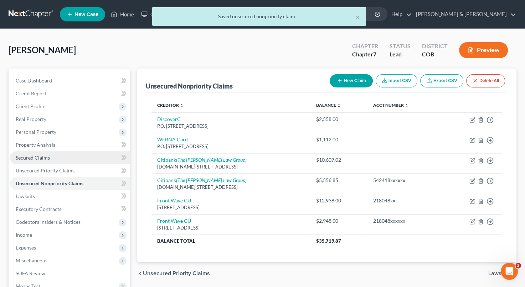
click at [83, 156] on link "Secured Claims" at bounding box center [70, 157] width 120 height 13
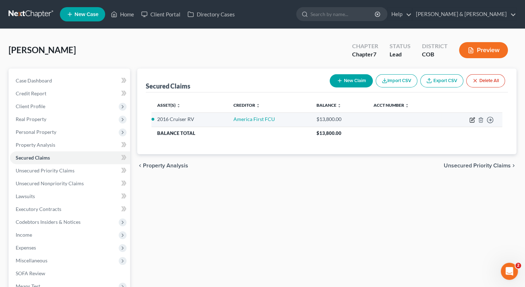
click at [472, 118] on icon "button" at bounding box center [473, 120] width 6 height 6
select select "0"
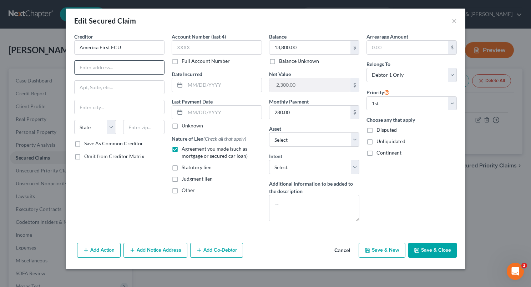
click at [138, 69] on input "text" at bounding box center [120, 68] width 90 height 14
type input "P.O. Box 9199"
type input "[PERSON_NAME]"
select select "46"
type input "84409"
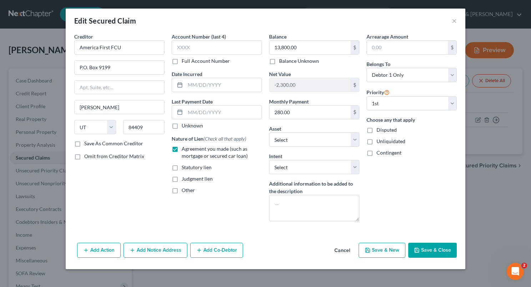
click at [84, 143] on label "Save As Common Creditor" at bounding box center [113, 143] width 59 height 7
click at [87, 143] on input "Save As Common Creditor" at bounding box center [89, 142] width 5 height 5
checkbox input "true"
click at [198, 47] on input "text" at bounding box center [217, 47] width 90 height 14
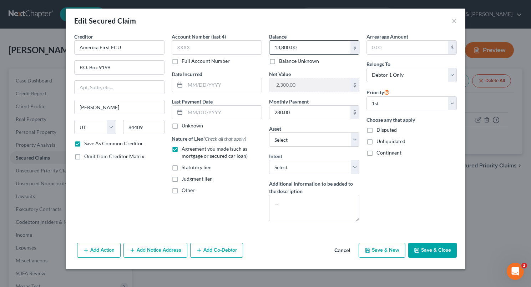
click at [304, 47] on input "13,800.00" at bounding box center [309, 48] width 81 height 14
type input "13,979"
click at [231, 47] on input "text" at bounding box center [217, 47] width 90 height 14
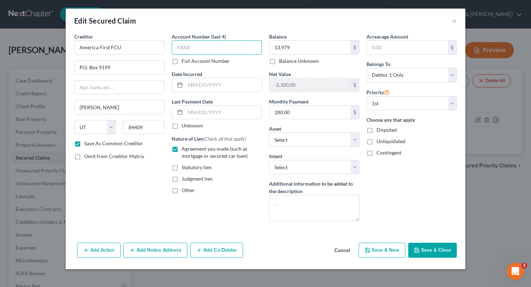
click at [231, 47] on input "text" at bounding box center [217, 47] width 90 height 14
click at [199, 84] on input "text" at bounding box center [223, 85] width 76 height 14
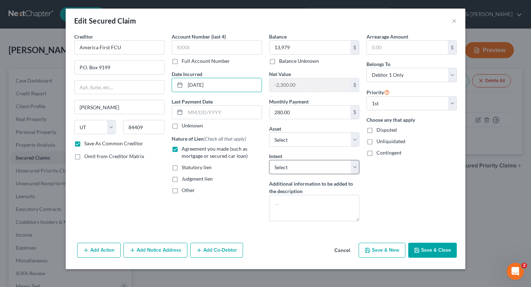
type input "[DATE]"
click at [354, 166] on select "Select Surrender Redeem Reaffirm Avoid Other" at bounding box center [314, 167] width 90 height 14
select select "0"
click at [269, 160] on select "Select Surrender Redeem Reaffirm Avoid Other" at bounding box center [314, 167] width 90 height 14
click at [398, 179] on div "Arrearage Amount $ Belongs To * Select Debtor 1 Only Debtor 2 Only Debtor 1 And…" at bounding box center [411, 130] width 97 height 194
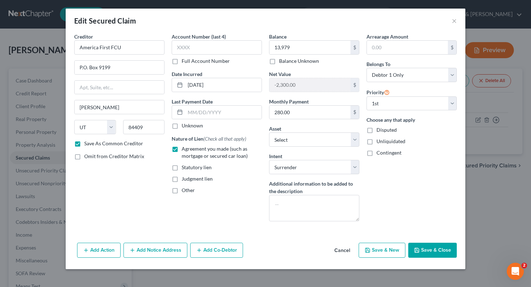
click at [424, 246] on button "Save & Close" at bounding box center [432, 250] width 49 height 15
checkbox input "false"
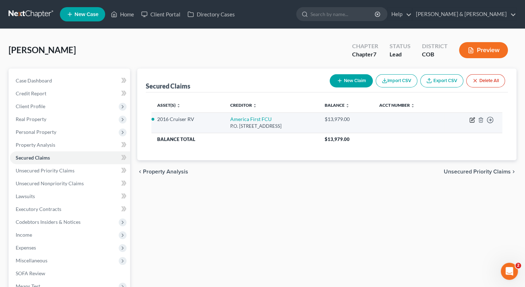
click at [472, 121] on icon "button" at bounding box center [473, 120] width 6 height 6
select select "46"
select select "0"
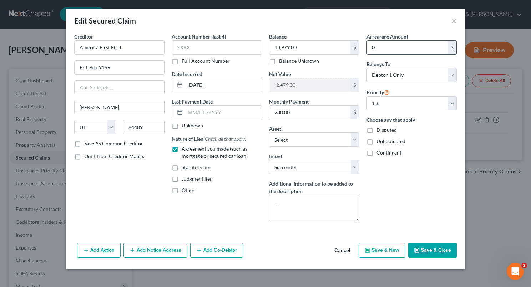
click at [417, 47] on input "0" at bounding box center [407, 48] width 81 height 14
type input "1,172"
click at [424, 245] on button "Save & Close" at bounding box center [432, 250] width 49 height 15
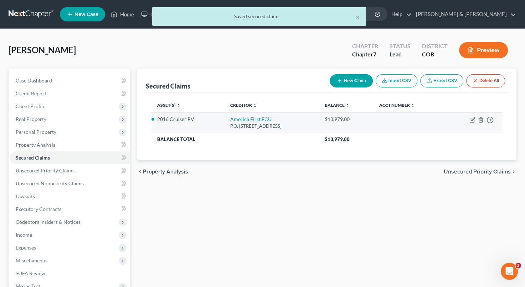
click at [471, 116] on td "Move to E Move to F Move to G Move to Notice Only" at bounding box center [474, 122] width 58 height 20
click at [471, 118] on icon "button" at bounding box center [473, 120] width 6 height 6
select select "46"
select select "0"
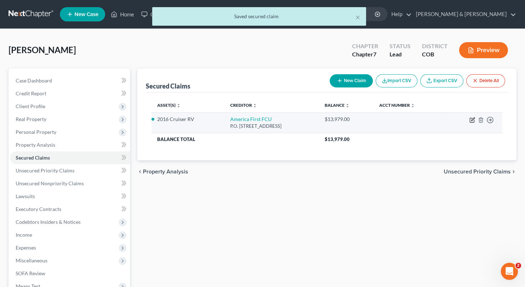
select select "0"
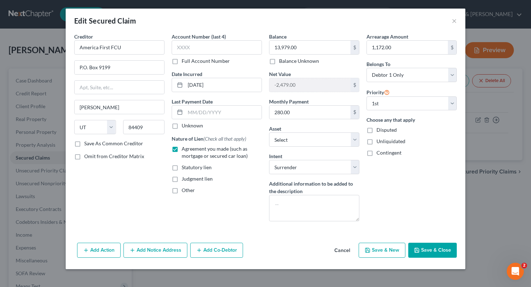
click at [182, 60] on label "Full Account Number" at bounding box center [206, 60] width 48 height 7
click at [184, 60] on input "Full Account Number" at bounding box center [186, 59] width 5 height 5
click at [177, 52] on input "text" at bounding box center [217, 47] width 90 height 14
type input "138000xxxxxx"
click at [428, 248] on button "Save & Close" at bounding box center [432, 250] width 49 height 15
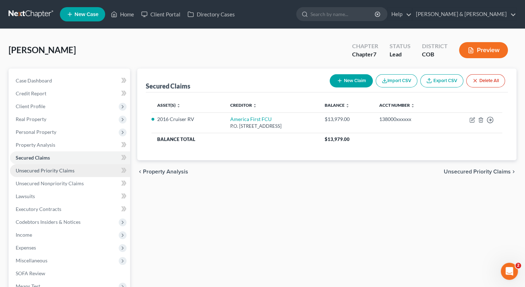
click at [73, 169] on link "Unsecured Priority Claims" at bounding box center [70, 170] width 120 height 13
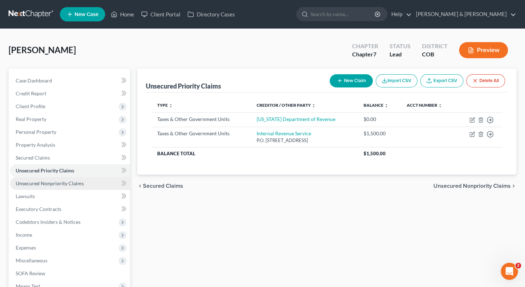
click at [73, 182] on span "Unsecured Nonpriority Claims" at bounding box center [50, 183] width 68 height 6
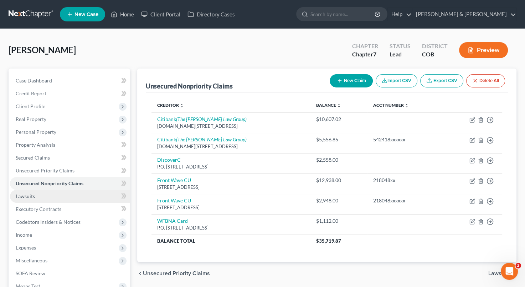
click at [68, 198] on link "Lawsuits" at bounding box center [70, 196] width 120 height 13
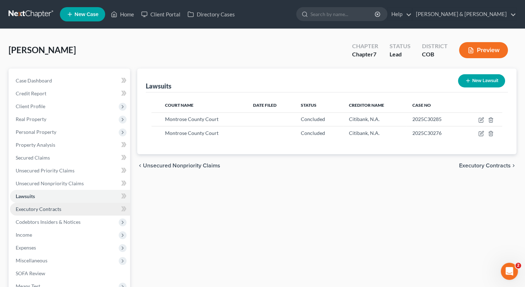
click at [71, 207] on link "Executory Contracts" at bounding box center [70, 209] width 120 height 13
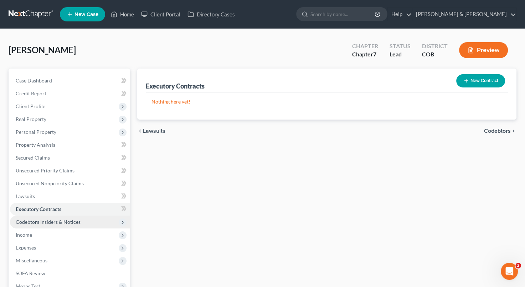
click at [76, 215] on span "Codebtors Insiders & Notices" at bounding box center [70, 221] width 120 height 13
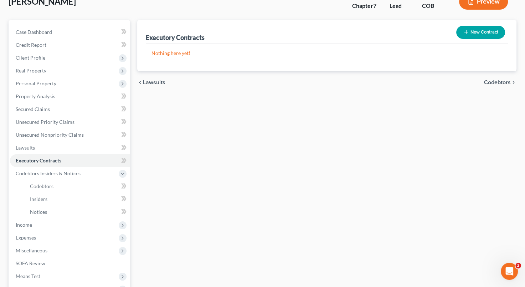
scroll to position [59, 0]
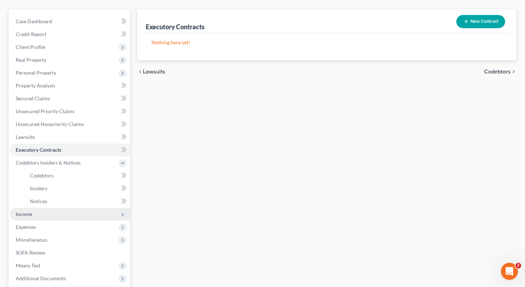
click at [81, 209] on span "Income" at bounding box center [70, 214] width 120 height 13
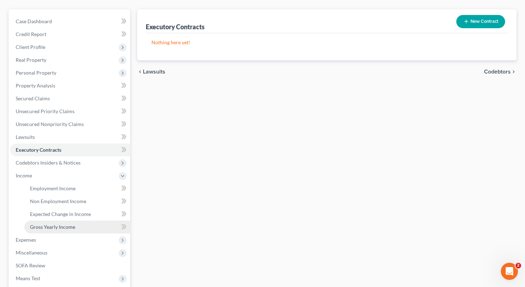
click at [68, 225] on span "Gross Yearly Income" at bounding box center [52, 227] width 45 height 6
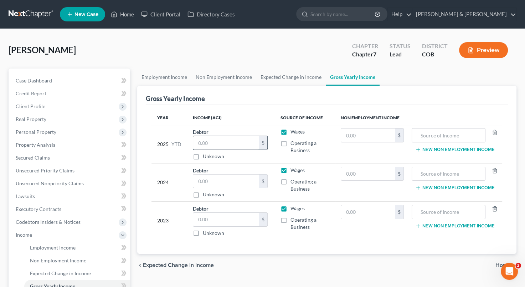
click at [216, 145] on input "text" at bounding box center [226, 143] width 66 height 14
click at [213, 185] on input "text" at bounding box center [226, 181] width 66 height 14
type input "0"
click at [291, 181] on label "Operating a Business" at bounding box center [310, 185] width 39 height 14
click at [293, 181] on input "Operating a Business" at bounding box center [295, 180] width 5 height 5
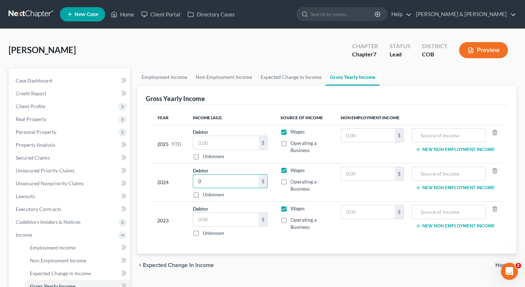
checkbox input "true"
click at [291, 168] on label "Wages" at bounding box center [298, 170] width 14 height 7
click at [293, 168] on input "Wages" at bounding box center [295, 169] width 5 height 5
checkbox input "false"
click at [251, 283] on div "Employment Income Non Employment Income Expected Change in Income Gross Yearly …" at bounding box center [327, 235] width 387 height 335
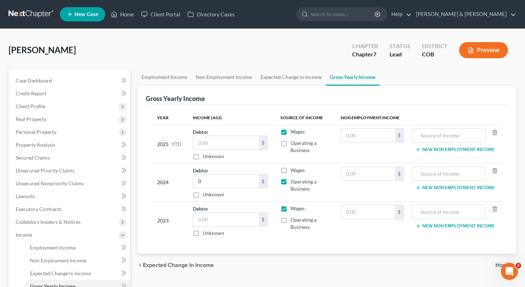
click at [307, 49] on div "[PERSON_NAME] Upgraded Chapter Chapter 7 Status Lead District COB Preview" at bounding box center [263, 52] width 508 height 31
click at [197, 141] on input "text" at bounding box center [226, 143] width 66 height 14
type input "52,787"
click at [220, 218] on input "text" at bounding box center [226, 220] width 66 height 14
click at [221, 222] on input "text" at bounding box center [226, 220] width 66 height 14
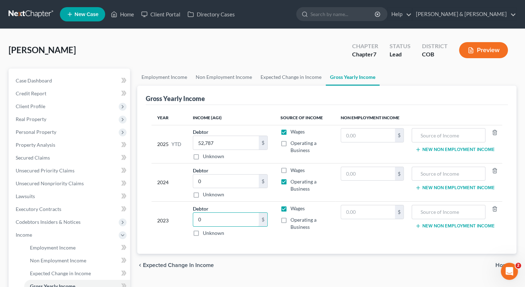
type input "0"
click at [291, 208] on label "Wages" at bounding box center [298, 208] width 14 height 7
click at [293, 208] on input "Wages" at bounding box center [295, 207] width 5 height 5
checkbox input "false"
click at [291, 218] on label "Operating a Business" at bounding box center [310, 223] width 39 height 14
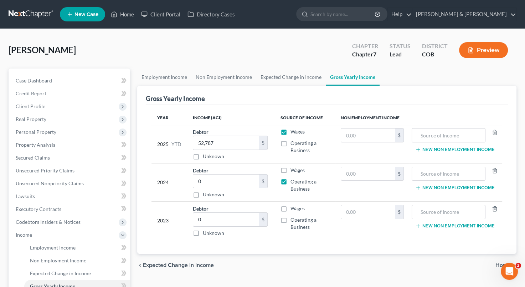
click at [293, 218] on input "Operating a Business" at bounding box center [295, 218] width 5 height 5
checkbox input "true"
click at [233, 177] on input "0" at bounding box center [226, 181] width 66 height 14
click at [291, 168] on label "Wages" at bounding box center [298, 170] width 14 height 7
click at [293, 168] on input "Wages" at bounding box center [295, 169] width 5 height 5
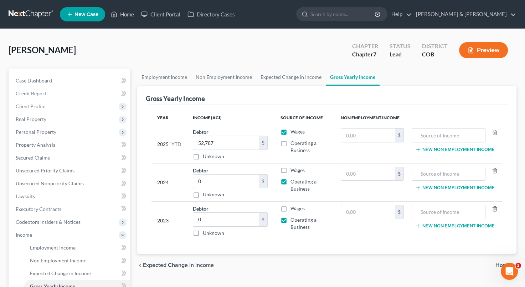
checkbox input "true"
click at [206, 183] on input "0" at bounding box center [226, 181] width 66 height 14
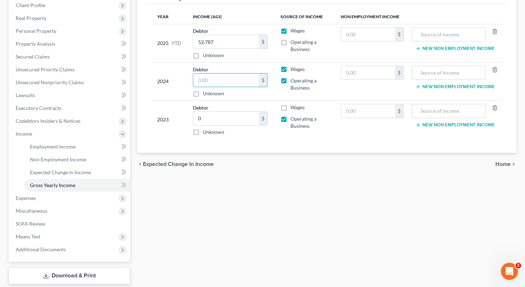
scroll to position [103, 0]
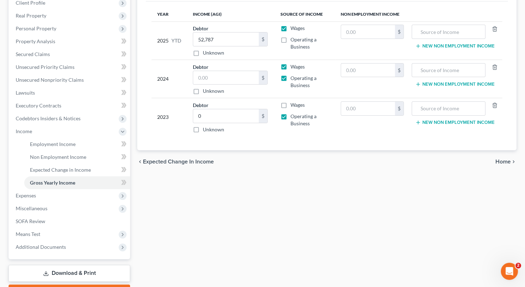
click at [497, 159] on span "Home" at bounding box center [503, 162] width 15 height 6
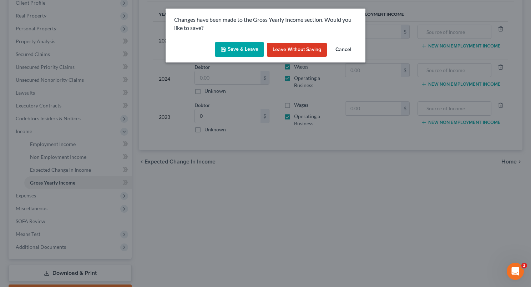
click at [246, 49] on button "Save & Leave" at bounding box center [239, 49] width 49 height 15
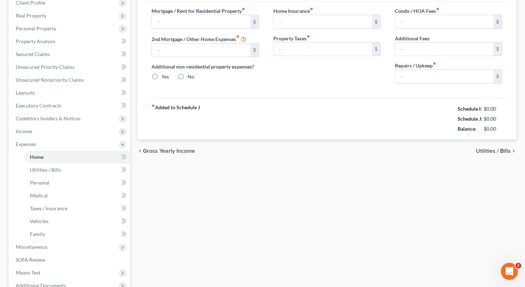
type input "0.00"
radio input "true"
type input "0.00"
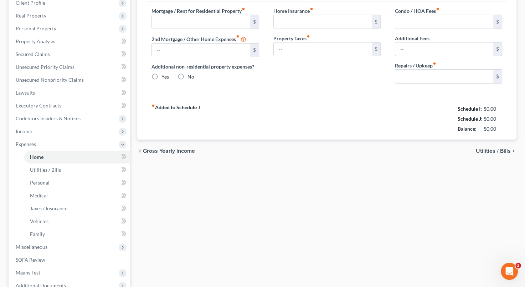
type input "0.00"
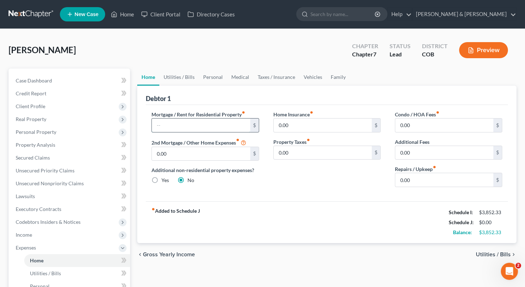
click at [224, 124] on input "text" at bounding box center [201, 125] width 98 height 14
type input "600"
click at [305, 120] on input "0.00" at bounding box center [323, 125] width 98 height 14
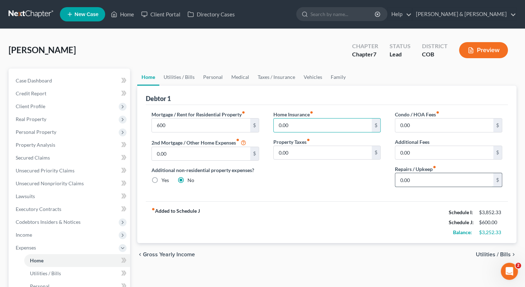
click at [409, 181] on input "0.00" at bounding box center [444, 180] width 98 height 14
click at [486, 254] on span "Utilities / Bills" at bounding box center [493, 254] width 35 height 6
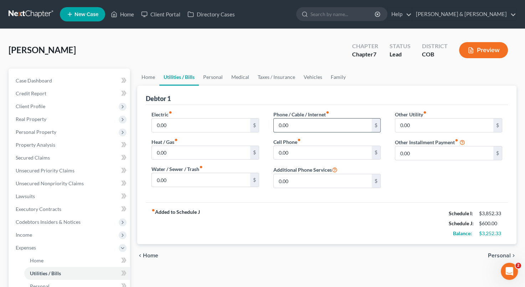
click at [277, 124] on input "0.00" at bounding box center [323, 125] width 98 height 14
type input "167"
click at [496, 252] on span "Personal" at bounding box center [499, 255] width 23 height 6
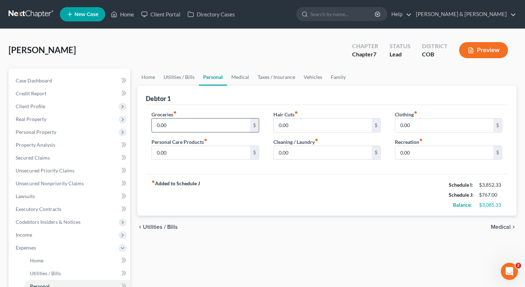
click at [189, 123] on input "0.00" at bounding box center [201, 125] width 98 height 14
type input "500"
click at [398, 129] on input "0.00" at bounding box center [444, 125] width 98 height 14
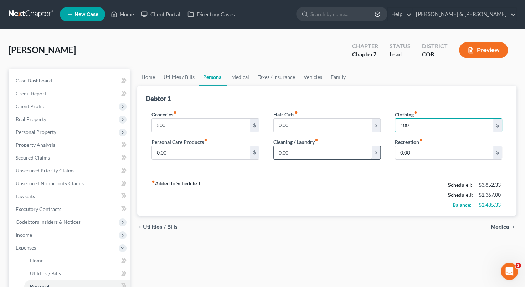
type input "100"
click at [275, 155] on input "0.00" at bounding box center [323, 153] width 98 height 14
type input "30"
click at [217, 153] on input "0.00" at bounding box center [201, 153] width 98 height 14
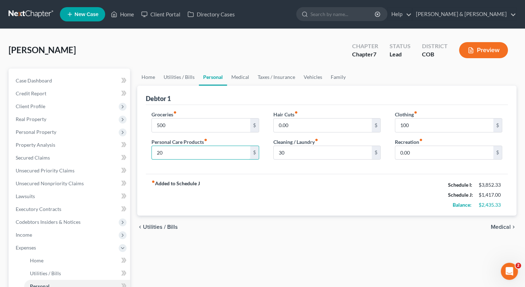
type input "20"
click at [489, 238] on div "Home Utilities / Bills Personal Medical Taxes / Insurance Vehicles Family Debto…" at bounding box center [327, 254] width 387 height 373
click at [502, 226] on span "Medical" at bounding box center [501, 227] width 20 height 6
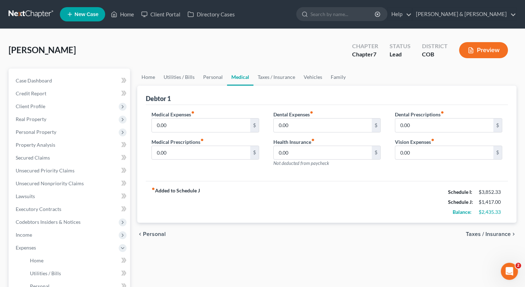
click at [485, 231] on span "Taxes / Insurance" at bounding box center [488, 234] width 45 height 6
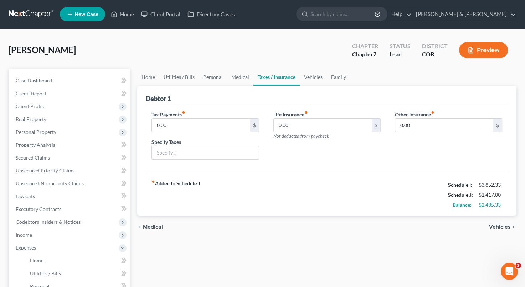
click at [501, 225] on span "Vehicles" at bounding box center [500, 227] width 22 height 6
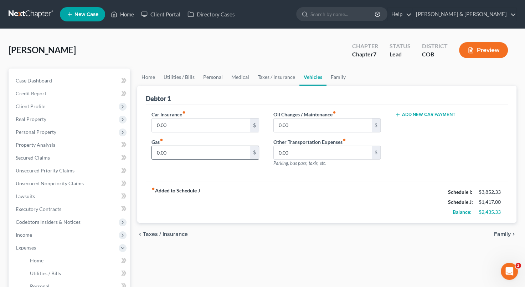
click at [198, 153] on input "0.00" at bounding box center [201, 153] width 98 height 14
type input "200"
click at [220, 126] on input "0.00" at bounding box center [201, 125] width 98 height 14
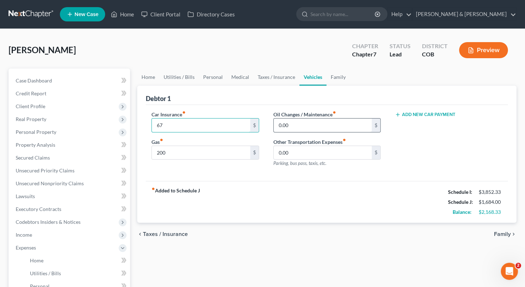
type input "67"
click at [282, 124] on input "0.00" at bounding box center [323, 125] width 98 height 14
type input "50"
click at [435, 142] on div "Add New Car Payment" at bounding box center [449, 142] width 122 height 62
click at [501, 233] on span "Family" at bounding box center [502, 234] width 17 height 6
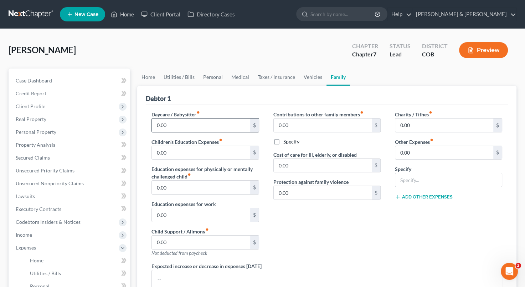
click at [169, 121] on input "0.00" at bounding box center [201, 125] width 98 height 14
type input "150"
click at [373, 255] on div "Contributions to other family members fiber_manual_record 0.00 $ Specify Cost o…" at bounding box center [327, 187] width 122 height 152
click at [212, 123] on input "150" at bounding box center [201, 125] width 98 height 14
type input "50"
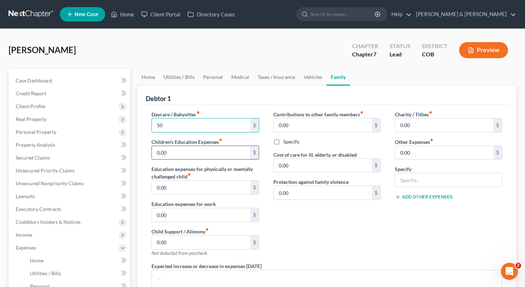
click at [180, 146] on input "0.00" at bounding box center [201, 153] width 98 height 14
type input "50"
click at [173, 127] on input "50" at bounding box center [201, 125] width 98 height 14
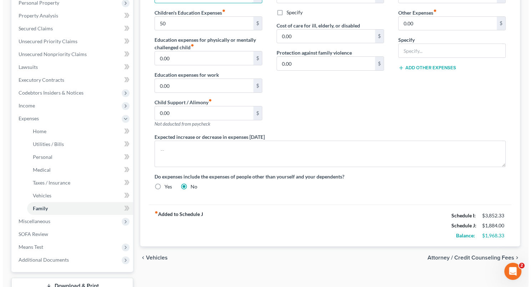
scroll to position [130, 0]
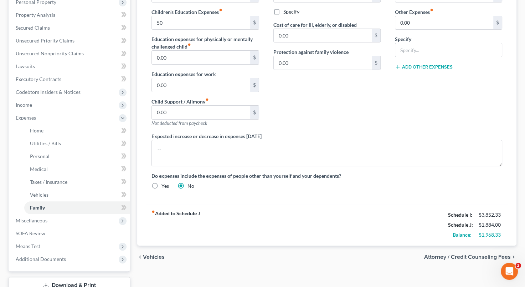
click at [466, 254] on span "Attorney / Credit Counseling Fees" at bounding box center [467, 257] width 87 height 6
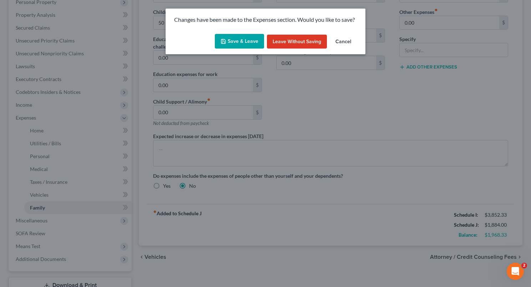
click at [231, 37] on button "Save & Leave" at bounding box center [239, 41] width 49 height 15
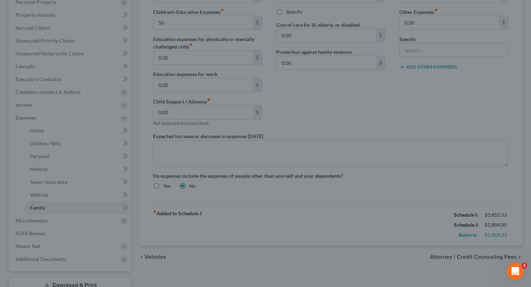
type input "100.00"
type input "50.00"
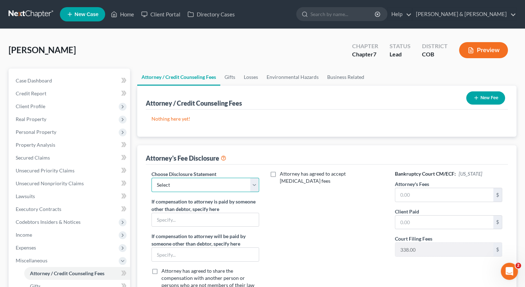
click at [253, 187] on select "Select Standard flat base fee 341 appearance Supp Disclosure Ch. 13, post-petit…" at bounding box center [205, 185] width 107 height 14
select select "5"
click at [152, 178] on select "Select Standard flat base fee 341 appearance Supp Disclosure Ch. 13, post-petit…" at bounding box center [205, 185] width 107 height 14
click at [230, 221] on input "text" at bounding box center [205, 220] width 107 height 14
click at [327, 185] on div "Attorney has agreed to accept [MEDICAL_DATA] fees" at bounding box center [327, 236] width 122 height 132
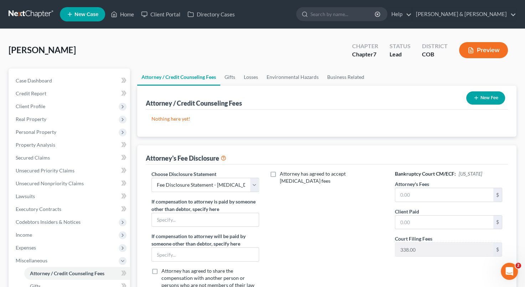
click at [280, 172] on label "Attorney has agreed to accept [MEDICAL_DATA] fees" at bounding box center [332, 177] width 104 height 14
click at [283, 172] on input "Attorney has agreed to accept [MEDICAL_DATA] fees" at bounding box center [285, 172] width 5 height 5
checkbox input "true"
click at [294, 190] on input "text" at bounding box center [323, 197] width 98 height 14
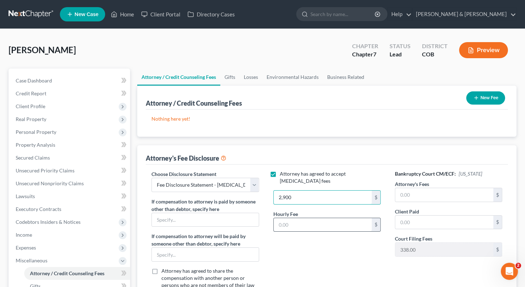
type input "2,900"
click at [305, 218] on input "text" at bounding box center [323, 225] width 98 height 14
type input "350"
click at [496, 196] on div "$" at bounding box center [498, 195] width 9 height 14
click at [438, 196] on input "text" at bounding box center [444, 195] width 98 height 14
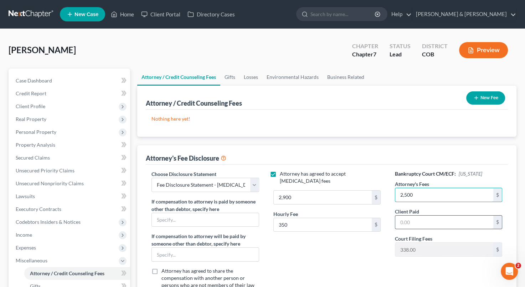
type input "2,500"
click at [425, 223] on input "text" at bounding box center [444, 222] width 98 height 14
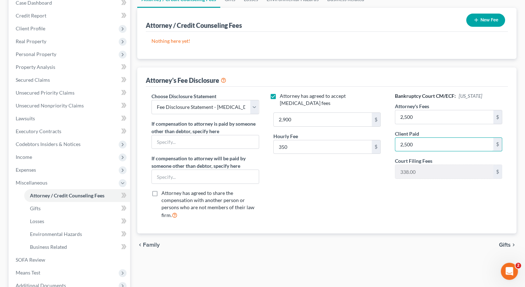
scroll to position [79, 0]
type input "2,500"
click at [505, 241] on span "Gifts" at bounding box center [505, 244] width 12 height 6
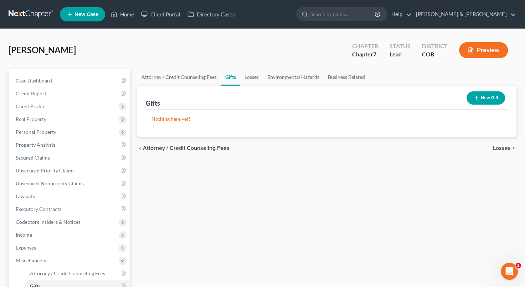
click at [220, 145] on span "Attorney / Credit Counseling Fees" at bounding box center [186, 148] width 87 height 6
select select "5"
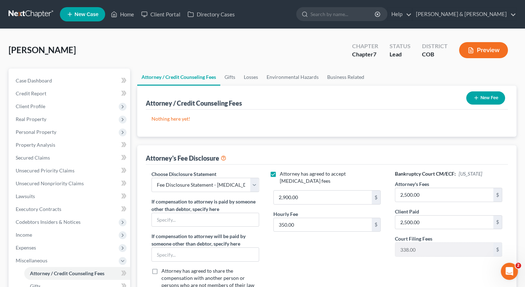
click at [478, 100] on button "New Fee" at bounding box center [485, 97] width 39 height 13
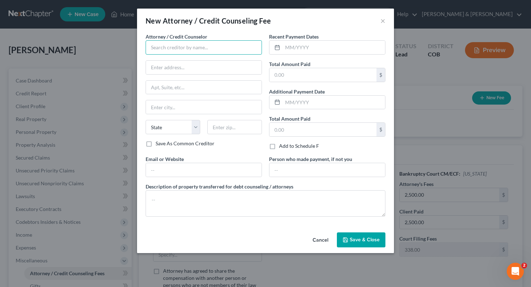
click at [253, 48] on input "text" at bounding box center [204, 47] width 116 height 14
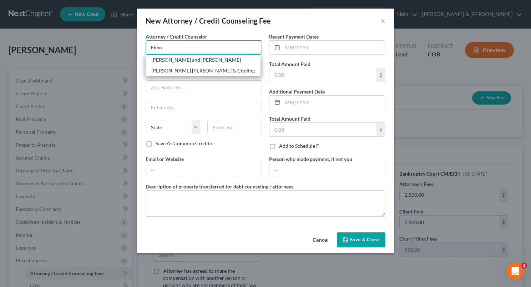
type input "[PERSON_NAME] and [PERSON_NAME]"
type input "[STREET_ADDRESS]"
type input "Montrose"
select select "5"
type input "81402"
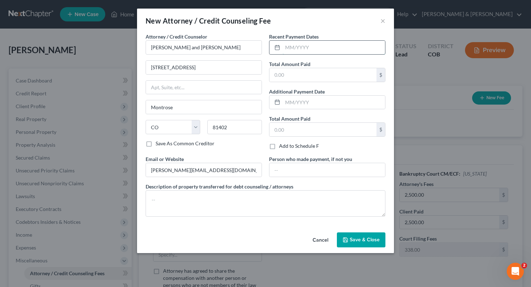
click at [300, 48] on input "text" at bounding box center [333, 48] width 102 height 14
click at [310, 78] on input "text" at bounding box center [322, 75] width 107 height 14
click at [326, 171] on input "text" at bounding box center [327, 170] width 116 height 14
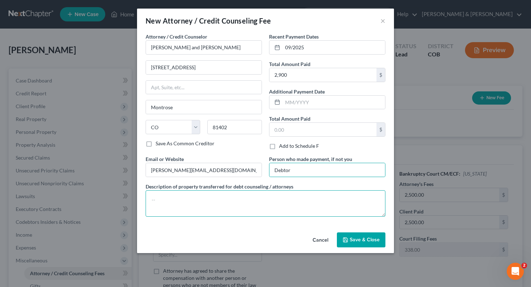
click at [221, 205] on textarea at bounding box center [266, 203] width 240 height 26
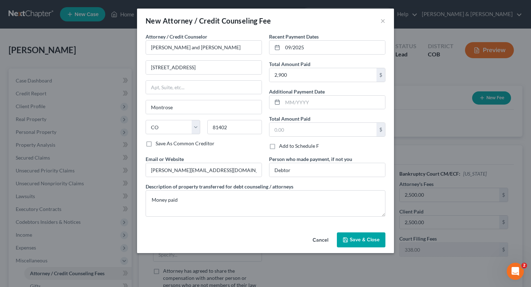
click at [349, 235] on button "Save & Close" at bounding box center [361, 239] width 49 height 15
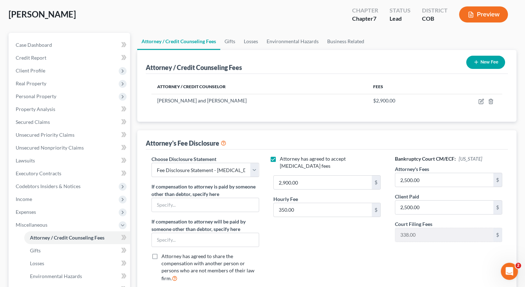
scroll to position [103, 0]
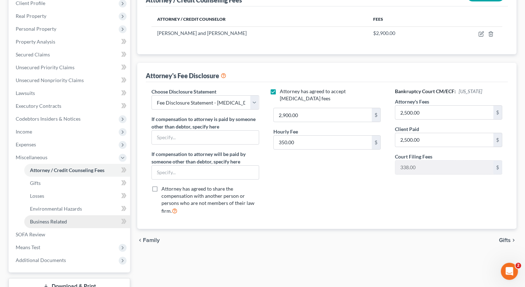
click at [87, 222] on link "Business Related" at bounding box center [77, 221] width 106 height 13
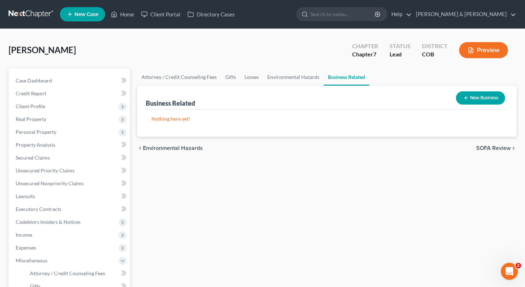
click at [477, 94] on button "New Business" at bounding box center [480, 97] width 49 height 13
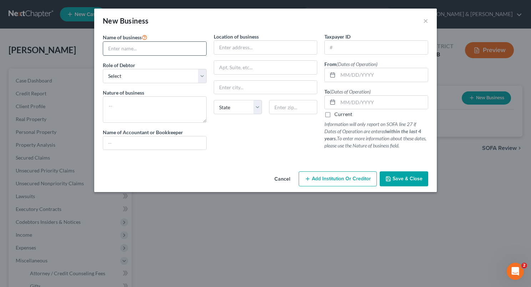
click at [134, 49] on input "text" at bounding box center [154, 49] width 103 height 14
click at [203, 74] on select "Select A member of a limited liability company (LLC) or limited liability partn…" at bounding box center [155, 76] width 104 height 14
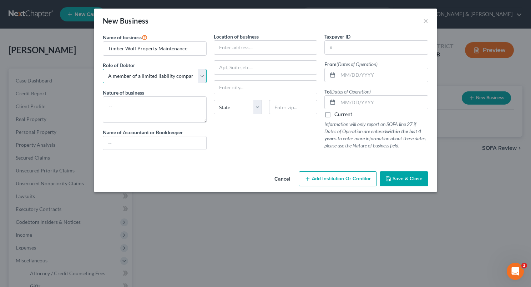
click at [103, 69] on select "Select A member of a limited liability company (LLC) or limited liability partn…" at bounding box center [155, 76] width 104 height 14
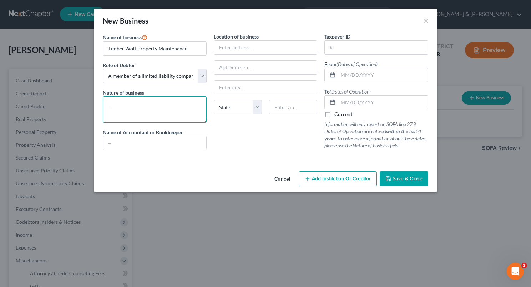
click at [192, 96] on textarea at bounding box center [155, 109] width 104 height 26
click at [169, 99] on textarea at bounding box center [155, 109] width 104 height 26
click at [240, 50] on input "text" at bounding box center [265, 48] width 103 height 14
click at [243, 89] on input "text" at bounding box center [265, 88] width 103 height 14
click at [344, 74] on input "text" at bounding box center [383, 75] width 90 height 14
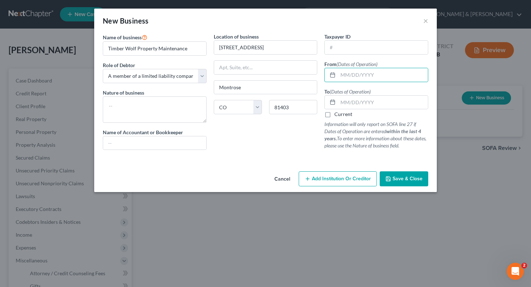
click at [291, 161] on div "Name of business * [PERSON_NAME] Property Maintenance Role of Debtor * Select A…" at bounding box center [265, 101] width 342 height 136
click at [397, 178] on span "Save & Close" at bounding box center [407, 178] width 30 height 6
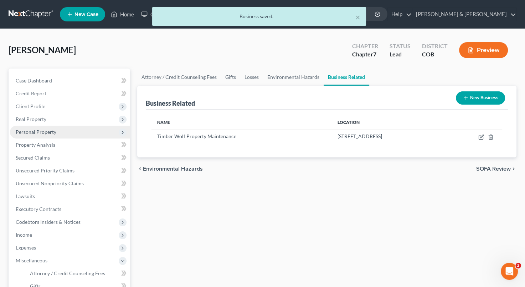
click at [58, 132] on span "Personal Property" at bounding box center [70, 132] width 120 height 13
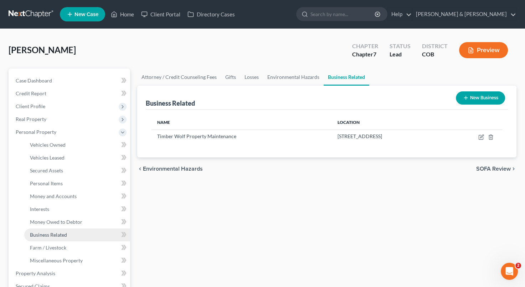
click at [71, 233] on link "Business Related" at bounding box center [77, 234] width 106 height 13
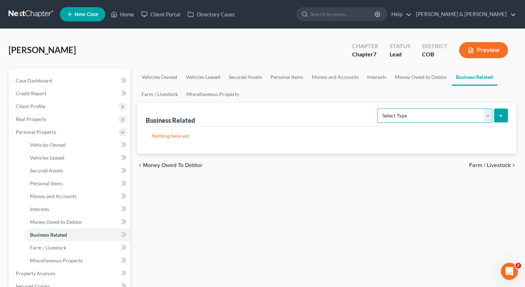
click at [486, 116] on select "Select Type Customer Lists Franchises Inventory Licenses Machinery Office Equip…" at bounding box center [434, 115] width 115 height 14
click at [378, 108] on select "Select Type Customer Lists Franchises Inventory Licenses Machinery Office Equip…" at bounding box center [434, 115] width 115 height 14
click at [498, 117] on button "submit" at bounding box center [501, 115] width 14 height 14
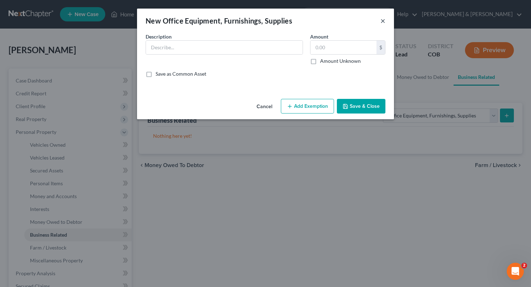
click at [382, 21] on button "×" at bounding box center [382, 20] width 5 height 9
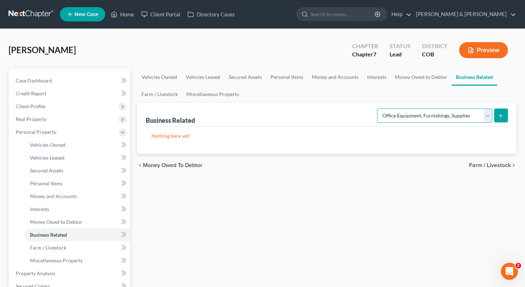
click at [487, 118] on select "Select Type Customer Lists Franchises Inventory Licenses Machinery Office Equip…" at bounding box center [434, 115] width 115 height 14
click at [378, 108] on select "Select Type Customer Lists Franchises Inventory Licenses Machinery Office Equip…" at bounding box center [434, 115] width 115 height 14
click at [488, 118] on select "Select Type Customer Lists Franchises Inventory Licenses Machinery Office Equip…" at bounding box center [434, 115] width 115 height 14
click at [378, 108] on select "Select Type Customer Lists Franchises Inventory Licenses Machinery Office Equip…" at bounding box center [434, 115] width 115 height 14
click at [496, 116] on button "submit" at bounding box center [501, 115] width 14 height 14
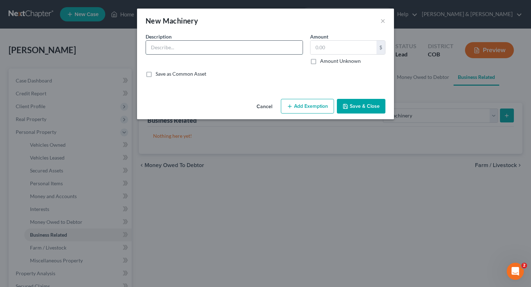
click at [205, 49] on input "text" at bounding box center [224, 48] width 157 height 14
click at [315, 50] on input "text" at bounding box center [343, 48] width 66 height 14
click at [310, 109] on button "Add Exemption" at bounding box center [307, 106] width 53 height 15
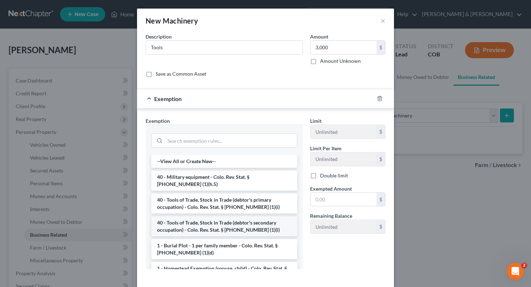
click at [226, 224] on li "40 - Tools of Trade, Stock in Trade (debtor's secondary occupation) - Colo. Rev…" at bounding box center [224, 226] width 146 height 20
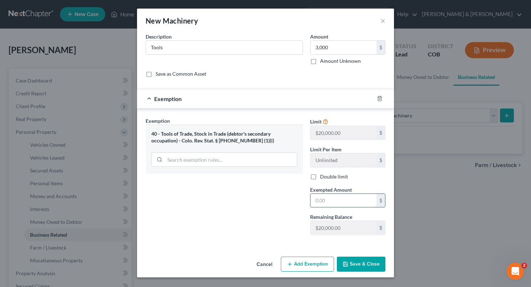
click at [315, 199] on input "text" at bounding box center [343, 201] width 66 height 14
click at [246, 209] on div "Exemption Set must be selected for CA. Exemption * 40 - Tools of Trade, Stock i…" at bounding box center [224, 178] width 164 height 123
click at [351, 261] on button "Save & Close" at bounding box center [361, 263] width 49 height 15
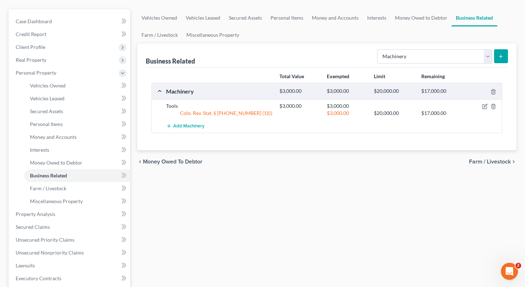
scroll to position [60, 0]
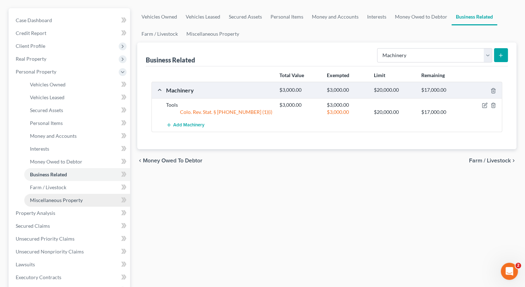
click at [71, 199] on span "Miscellaneous Property" at bounding box center [56, 200] width 53 height 6
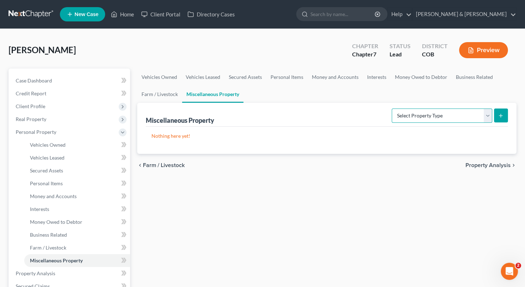
click at [488, 118] on select "Select Property Type Assigned for Creditor Benefit [DATE] Holding for Another N…" at bounding box center [442, 115] width 101 height 14
click at [295, 194] on div "Vehicles Owned Vehicles Leased Secured Assets Personal Items Money and Accounts…" at bounding box center [327, 274] width 387 height 412
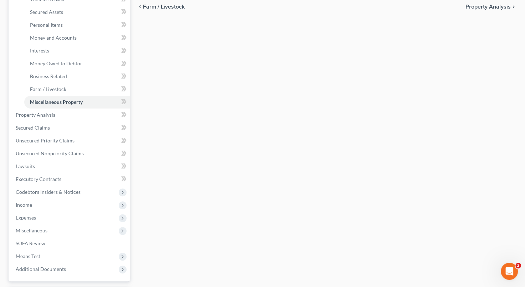
scroll to position [160, 0]
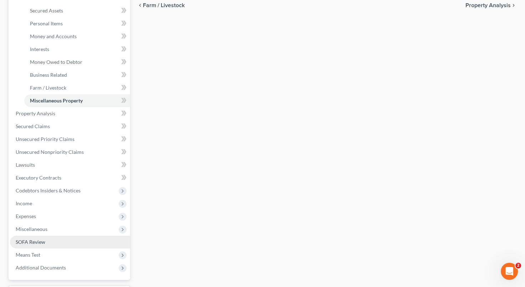
click at [70, 241] on link "SOFA Review" at bounding box center [70, 241] width 120 height 13
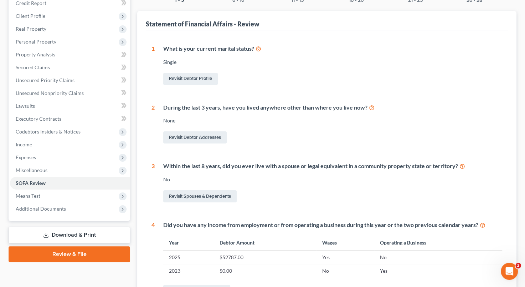
scroll to position [57, 0]
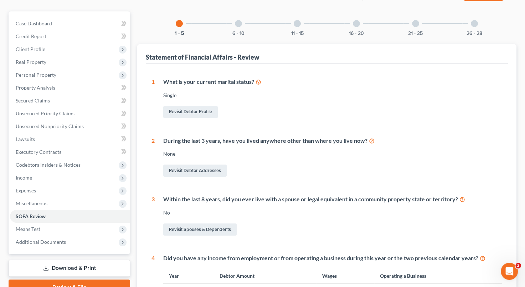
drag, startPoint x: 399, startPoint y: 127, endPoint x: 338, endPoint y: 91, distance: 70.5
click at [338, 91] on div "1 What is your current marital status? [DEMOGRAPHIC_DATA] Revisit Debtor Profil…" at bounding box center [327, 234] width 351 height 312
click at [238, 24] on div at bounding box center [238, 23] width 7 height 7
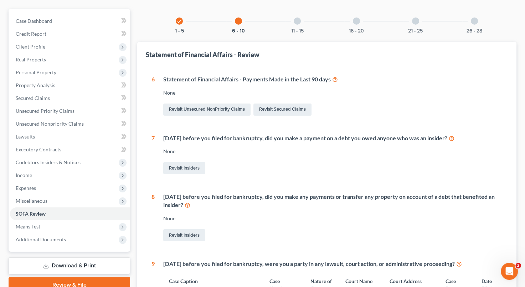
scroll to position [56, 0]
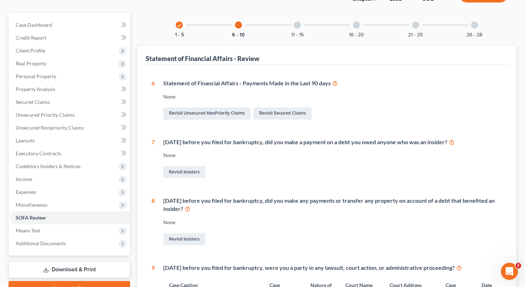
click at [298, 24] on div at bounding box center [297, 24] width 7 height 7
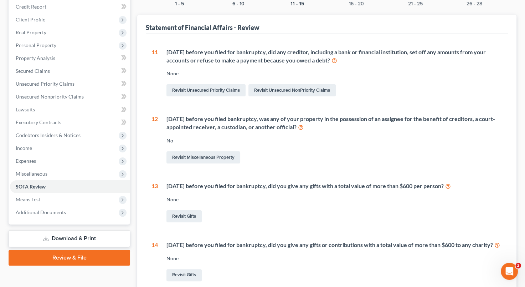
scroll to position [24, 0]
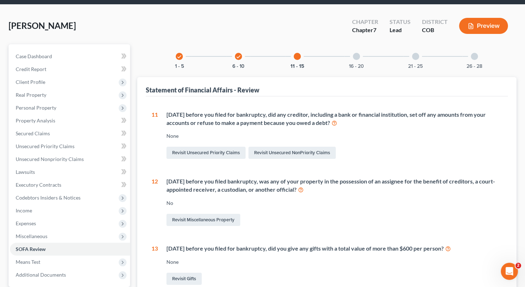
click at [357, 57] on div at bounding box center [356, 56] width 7 height 7
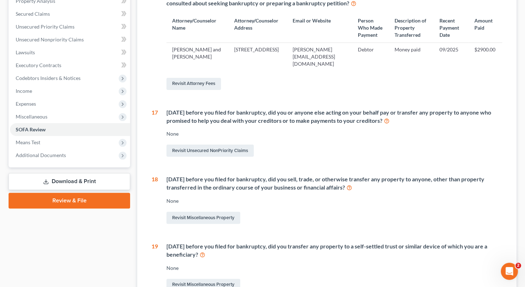
scroll to position [70, 0]
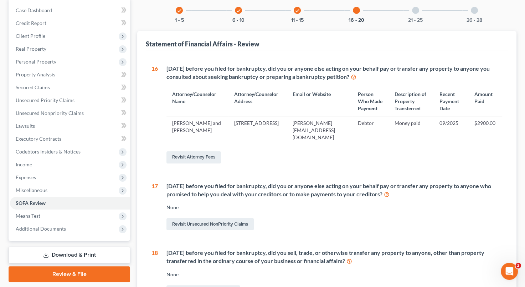
click at [415, 9] on div at bounding box center [415, 10] width 7 height 7
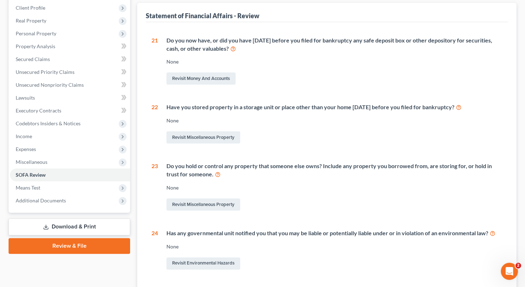
scroll to position [25, 0]
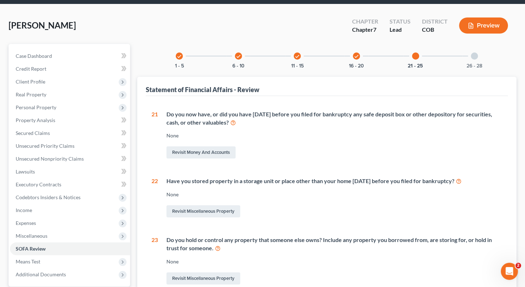
click at [472, 57] on div at bounding box center [474, 55] width 7 height 7
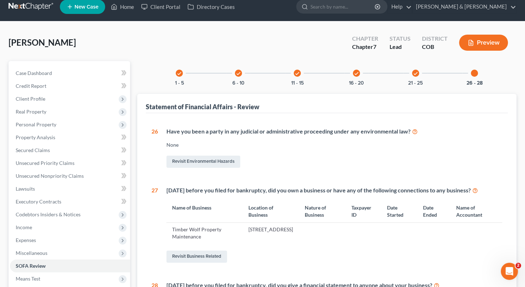
scroll to position [6, 0]
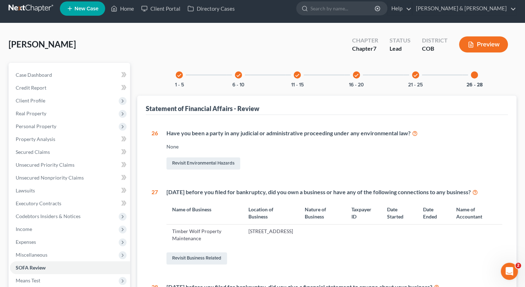
click at [474, 77] on div at bounding box center [474, 74] width 7 height 7
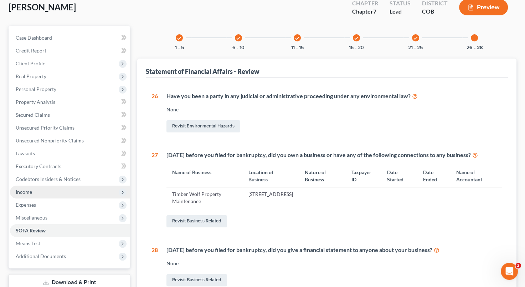
click at [53, 194] on span "Income" at bounding box center [70, 191] width 120 height 13
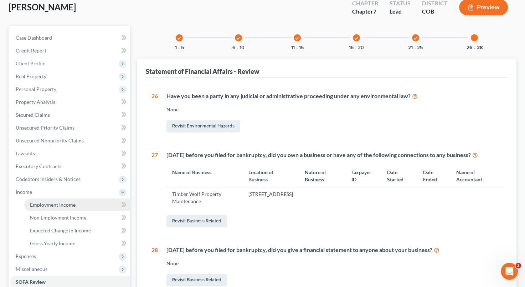
click at [65, 205] on span "Employment Income" at bounding box center [53, 204] width 46 height 6
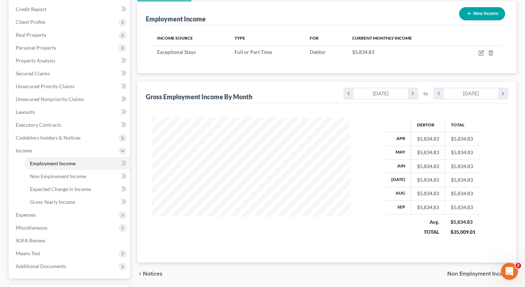
scroll to position [62, 0]
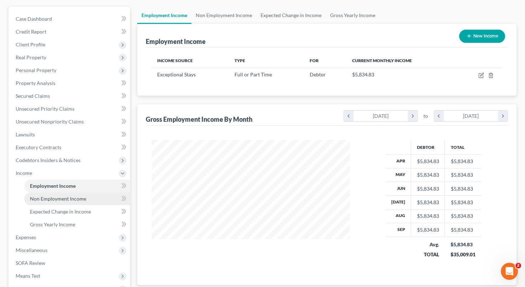
click at [64, 197] on span "Non Employment Income" at bounding box center [58, 198] width 56 height 6
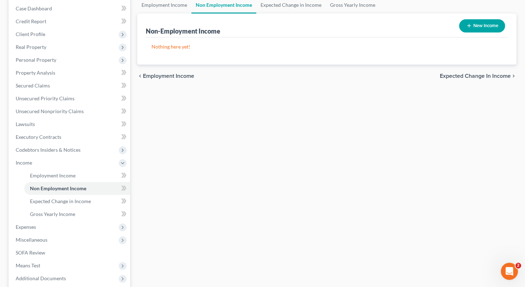
scroll to position [84, 0]
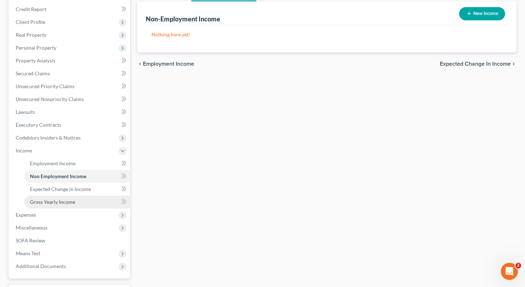
click at [84, 203] on link "Gross Yearly Income" at bounding box center [77, 201] width 106 height 13
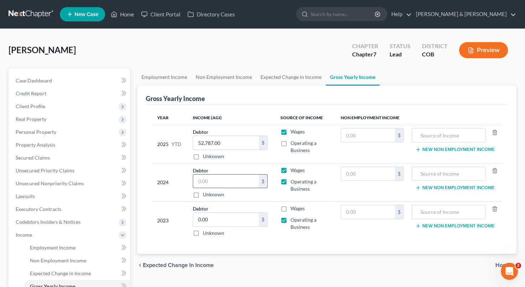
click at [203, 183] on input "text" at bounding box center [226, 181] width 66 height 14
click at [291, 170] on label "Wages" at bounding box center [298, 170] width 14 height 7
click at [293, 170] on input "Wages" at bounding box center [295, 169] width 5 height 5
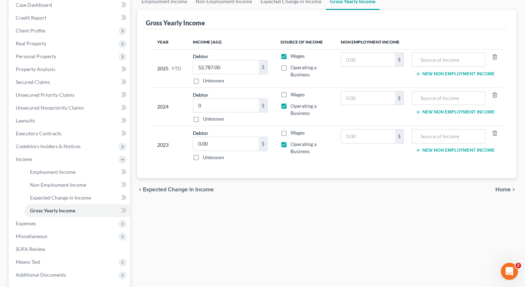
scroll to position [76, 0]
click at [508, 190] on span "Home" at bounding box center [503, 189] width 15 height 6
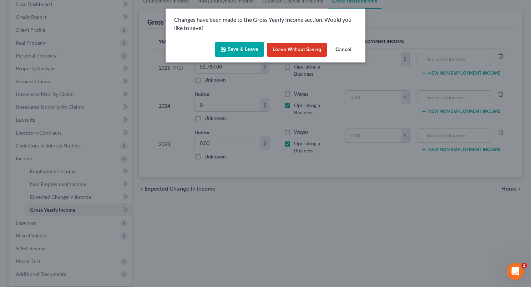
click at [245, 51] on button "Save & Leave" at bounding box center [239, 49] width 49 height 15
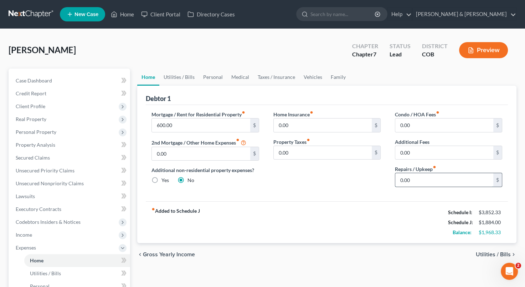
click at [399, 182] on input "0.00" at bounding box center [444, 180] width 98 height 14
click at [356, 191] on div "Home Insurance fiber_manual_record 0.00 $ Property Taxes fiber_manual_record 0.…" at bounding box center [327, 152] width 122 height 82
click at [492, 253] on span "Utilities / Bills" at bounding box center [493, 254] width 35 height 6
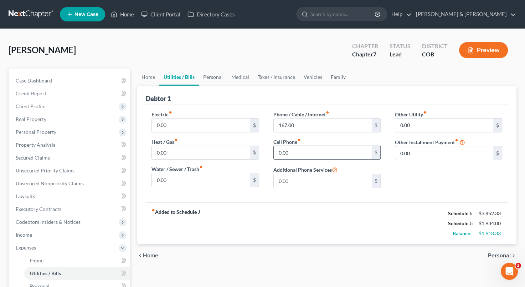
click at [297, 149] on input "0.00" at bounding box center [323, 153] width 98 height 14
click at [303, 123] on input "167.00" at bounding box center [323, 125] width 98 height 14
click at [408, 170] on div "Other Utility fiber_manual_record 0.00 $ Other Installment Payment fiber_manual…" at bounding box center [449, 152] width 122 height 83
click at [498, 254] on span "Personal" at bounding box center [499, 255] width 23 height 6
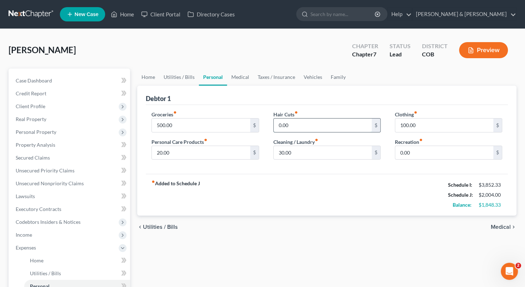
click at [279, 125] on input "0.00" at bounding box center [323, 125] width 98 height 14
click at [427, 148] on input "0.00" at bounding box center [444, 153] width 98 height 14
click at [423, 208] on div "fiber_manual_record Added to Schedule J Schedule I: $3,852.33 Schedule J: $2,13…" at bounding box center [327, 195] width 362 height 42
click at [502, 225] on span "Medical" at bounding box center [501, 227] width 20 height 6
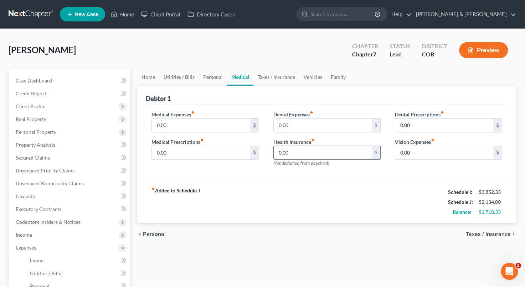
click at [279, 153] on input "0.00" at bounding box center [323, 153] width 98 height 14
click at [322, 155] on input "0.00" at bounding box center [323, 153] width 98 height 14
click at [187, 122] on input "0.00" at bounding box center [201, 125] width 98 height 14
click at [214, 168] on div "Medical Expenses fiber_manual_record 120 $ Medical Prescriptions fiber_manual_r…" at bounding box center [205, 142] width 122 height 62
click at [187, 155] on input "0.00" at bounding box center [201, 153] width 98 height 14
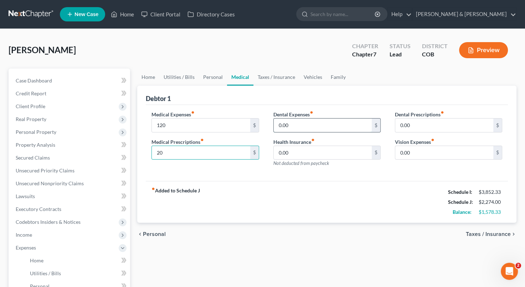
click at [292, 126] on input "0.00" at bounding box center [323, 125] width 98 height 14
click at [398, 150] on input "0.00" at bounding box center [444, 153] width 98 height 14
click at [401, 160] on div "Dental Prescriptions fiber_manual_record 0.00 $ Vision Expenses fiber_manual_re…" at bounding box center [449, 142] width 122 height 62
click at [492, 231] on span "Taxes / Insurance" at bounding box center [488, 234] width 45 height 6
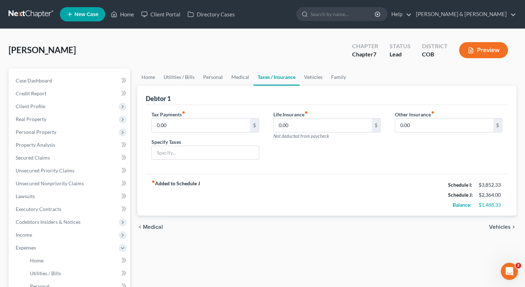
click at [499, 225] on span "Vehicles" at bounding box center [500, 227] width 22 height 6
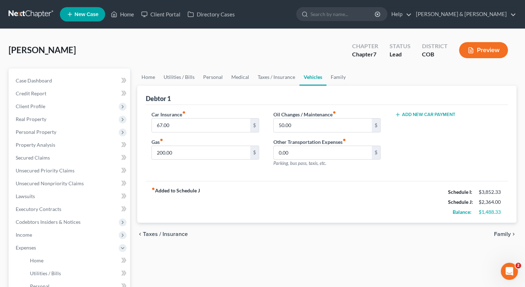
click at [164, 234] on span "Taxes / Insurance" at bounding box center [165, 234] width 45 height 6
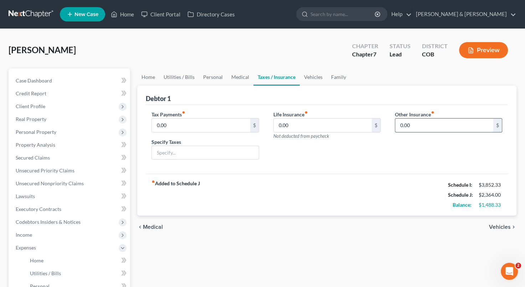
click at [403, 123] on input "0.00" at bounding box center [444, 125] width 98 height 14
click at [497, 224] on span "Vehicles" at bounding box center [500, 227] width 22 height 6
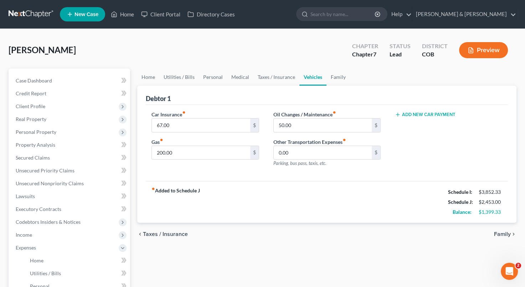
click at [504, 231] on span "Family" at bounding box center [502, 234] width 17 height 6
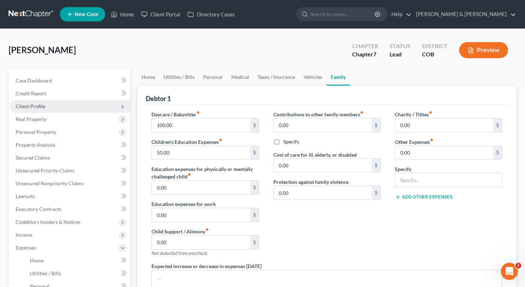
click at [74, 106] on span "Client Profile" at bounding box center [70, 106] width 120 height 13
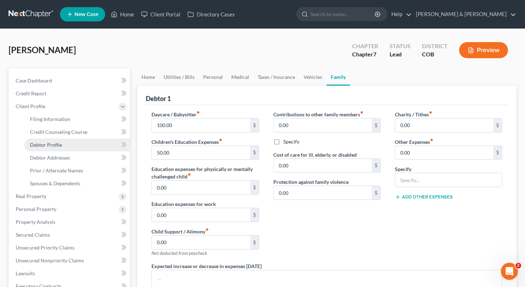
click at [63, 143] on link "Debtor Profile" at bounding box center [77, 144] width 106 height 13
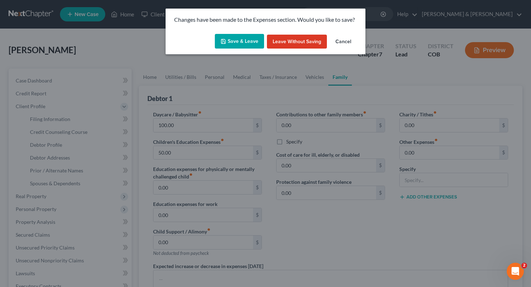
click at [237, 42] on button "Save & Leave" at bounding box center [239, 41] width 49 height 15
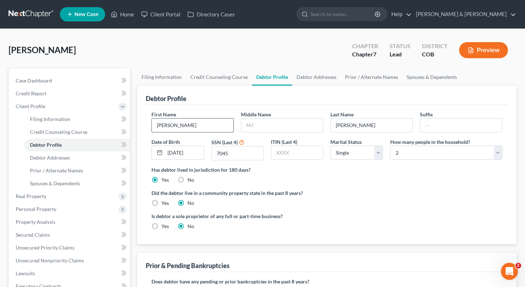
click at [192, 126] on input "[PERSON_NAME]" at bounding box center [193, 125] width 82 height 14
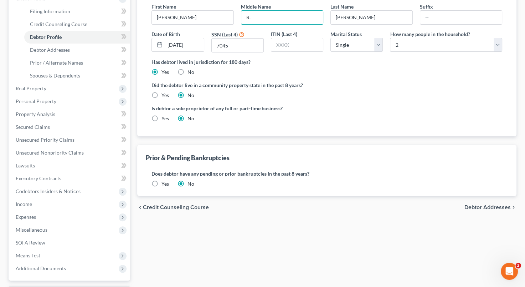
scroll to position [109, 0]
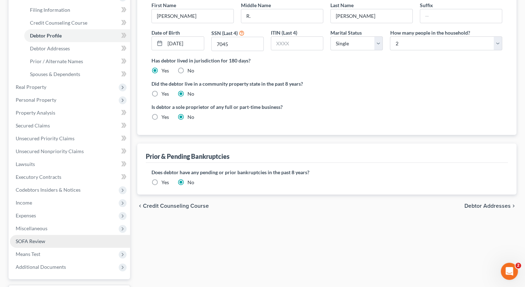
click at [59, 235] on link "SOFA Review" at bounding box center [70, 241] width 120 height 13
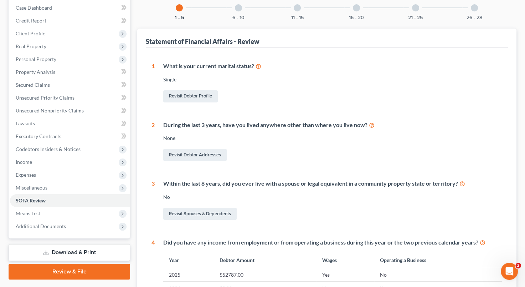
scroll to position [26, 0]
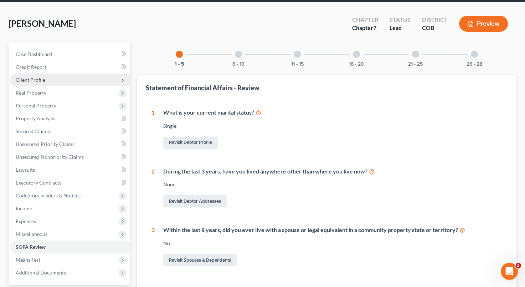
click at [60, 81] on span "Client Profile" at bounding box center [70, 79] width 120 height 13
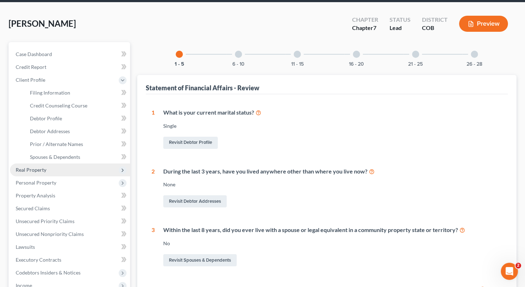
click at [76, 164] on span "Real Property" at bounding box center [70, 169] width 120 height 13
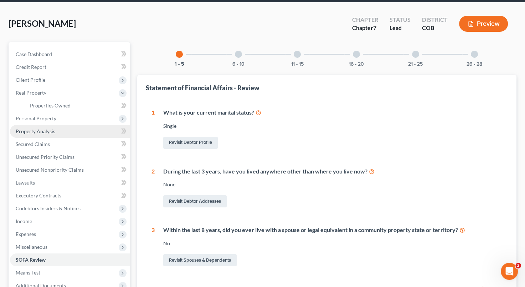
click at [60, 128] on link "Property Analysis" at bounding box center [70, 131] width 120 height 13
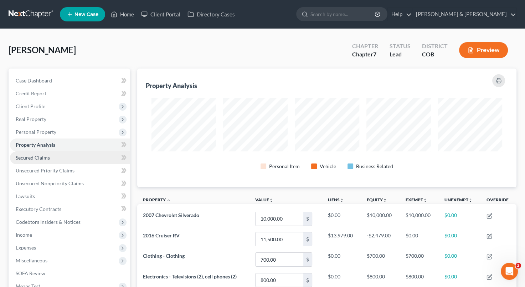
click at [55, 155] on link "Secured Claims" at bounding box center [70, 157] width 120 height 13
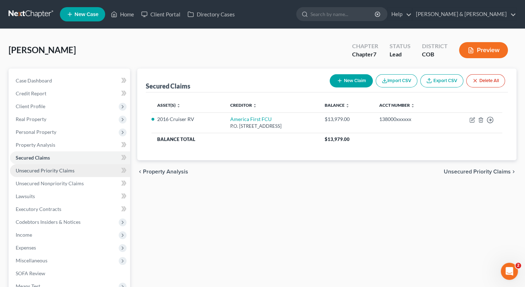
click at [67, 171] on span "Unsecured Priority Claims" at bounding box center [45, 170] width 59 height 6
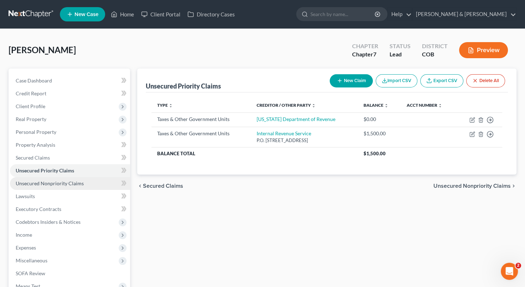
click at [62, 183] on span "Unsecured Nonpriority Claims" at bounding box center [50, 183] width 68 height 6
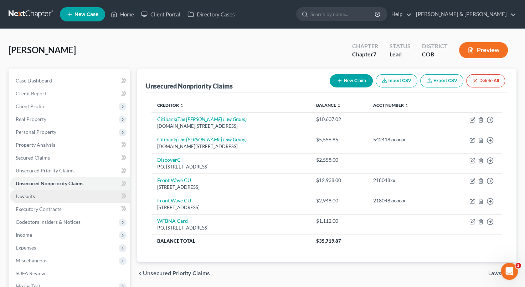
click at [58, 194] on link "Lawsuits" at bounding box center [70, 196] width 120 height 13
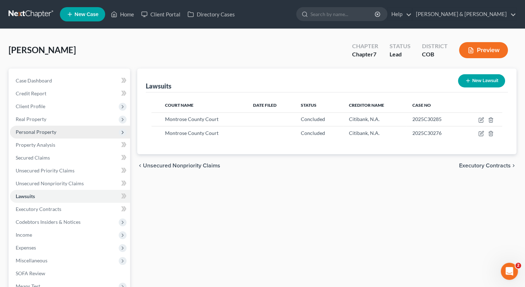
click at [60, 128] on span "Personal Property" at bounding box center [70, 132] width 120 height 13
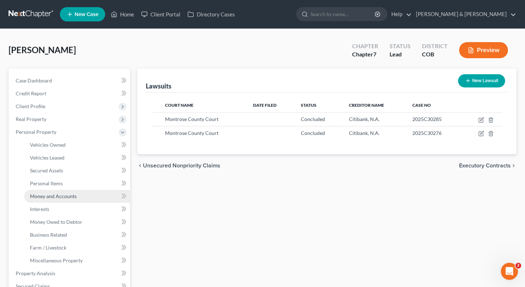
click at [46, 195] on span "Money and Accounts" at bounding box center [53, 196] width 47 height 6
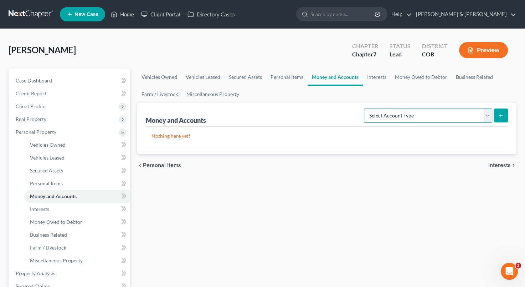
click at [486, 116] on select "Select Account Type Brokerage Cash on Hand Certificates of Deposit Checking Acc…" at bounding box center [428, 115] width 128 height 14
click at [366, 108] on select "Select Account Type Brokerage Cash on Hand Certificates of Deposit Checking Acc…" at bounding box center [428, 115] width 128 height 14
click at [499, 118] on button "submit" at bounding box center [501, 115] width 14 height 14
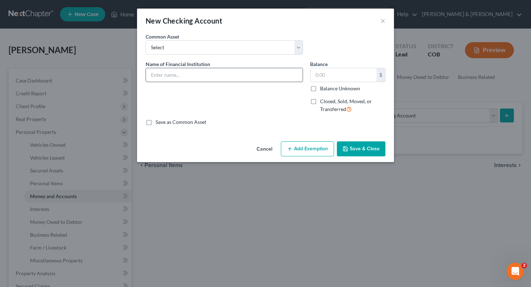
click at [231, 74] on input "text" at bounding box center [224, 75] width 157 height 14
click at [357, 147] on button "Save & Close" at bounding box center [361, 148] width 49 height 15
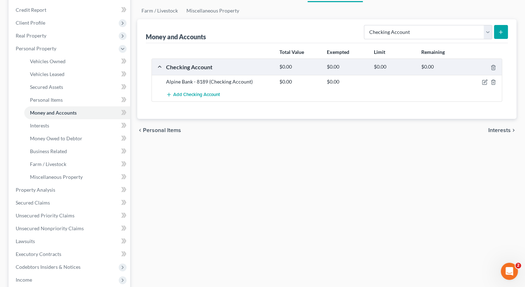
scroll to position [145, 0]
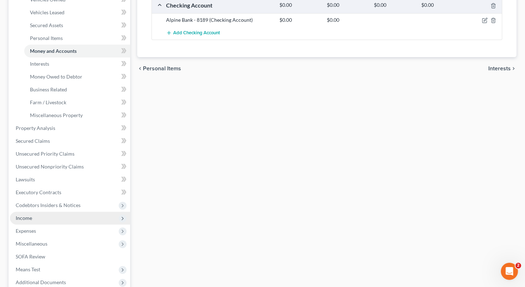
click at [57, 215] on span "Income" at bounding box center [70, 217] width 120 height 13
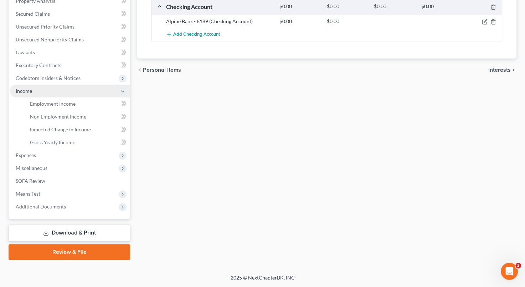
scroll to position [143, 0]
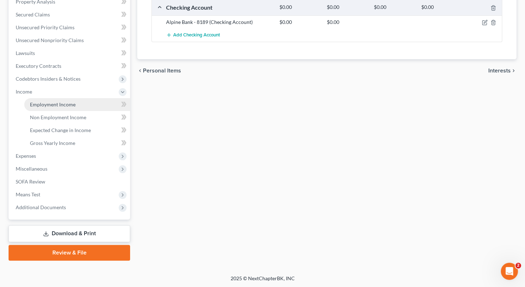
click at [71, 107] on span "Employment Income" at bounding box center [53, 104] width 46 height 6
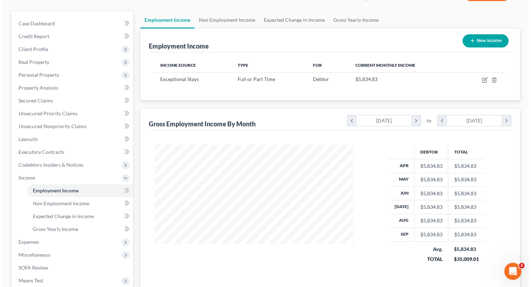
scroll to position [56, 0]
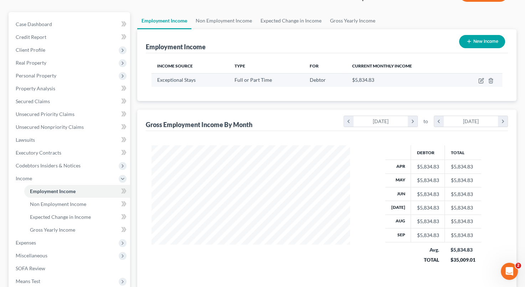
click at [477, 86] on td at bounding box center [480, 80] width 46 height 14
click at [482, 80] on icon "button" at bounding box center [482, 81] width 6 height 6
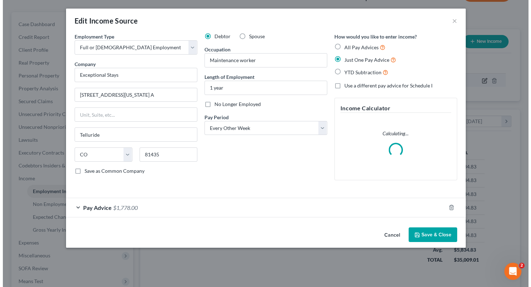
scroll to position [127, 215]
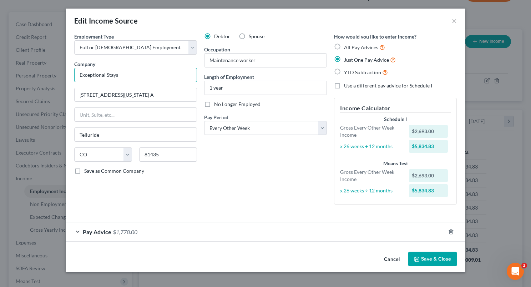
click at [125, 74] on input "Exceptional Stays" at bounding box center [135, 75] width 123 height 14
click at [78, 74] on input "Exceptional Stays" at bounding box center [135, 75] width 123 height 14
click at [108, 231] on span "Pay Advice" at bounding box center [97, 231] width 29 height 7
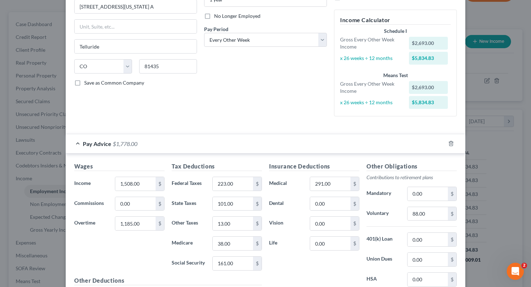
scroll to position [106, 0]
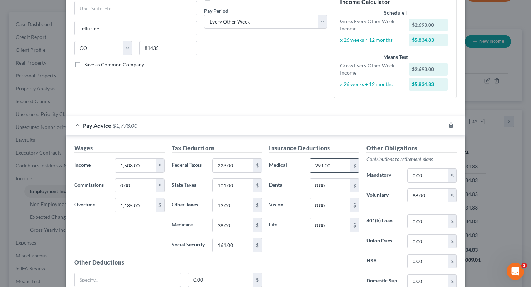
click at [340, 163] on input "291.00" at bounding box center [330, 166] width 40 height 14
click at [317, 252] on div "Insurance Deductions Medical 309 $ Dental 0.00 $ Vision 0.00 $ Life 0.00 $" at bounding box center [313, 219] width 97 height 150
click at [318, 205] on input "0.00" at bounding box center [330, 205] width 40 height 14
click at [316, 221] on input "0.00" at bounding box center [330, 225] width 40 height 14
click at [317, 188] on input "0.00" at bounding box center [330, 186] width 40 height 14
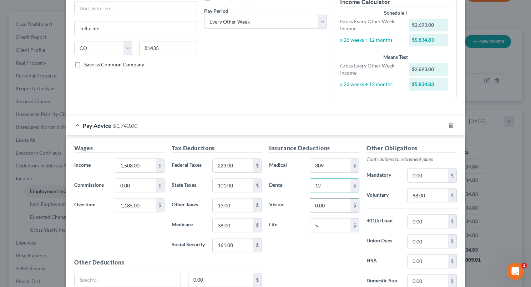
click at [313, 206] on input "0.00" at bounding box center [330, 205] width 40 height 14
click at [300, 275] on div "Insurance Deductions Medical 309 $ Dental 12 $ Vision 7 $ Life 5 $" at bounding box center [313, 219] width 97 height 150
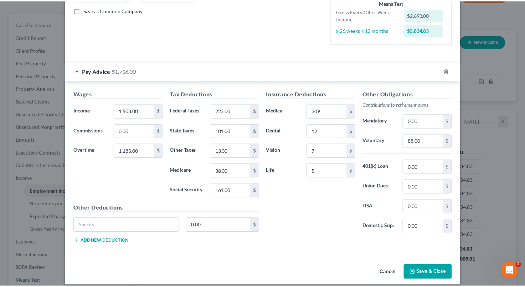
scroll to position [162, 0]
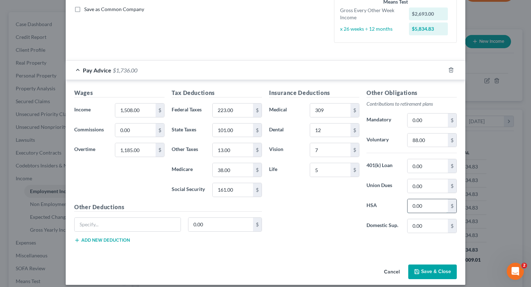
click at [409, 208] on input "0.00" at bounding box center [427, 206] width 40 height 14
click at [409, 208] on input "70" at bounding box center [427, 206] width 40 height 14
click at [421, 206] on input "70" at bounding box center [427, 206] width 40 height 14
click at [426, 267] on button "Save & Close" at bounding box center [432, 271] width 49 height 15
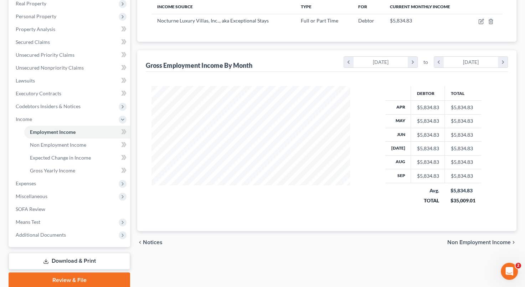
scroll to position [143, 0]
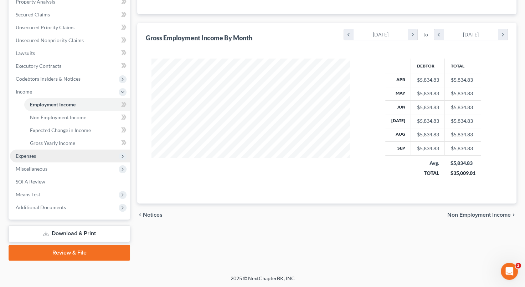
click at [58, 157] on span "Expenses" at bounding box center [70, 155] width 120 height 13
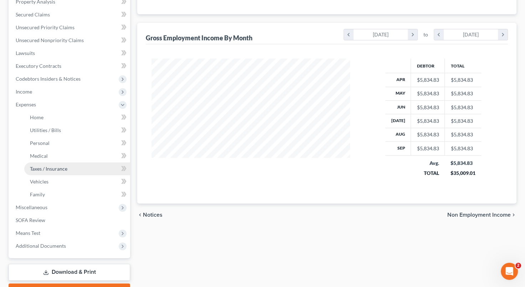
click at [87, 164] on link "Taxes / Insurance" at bounding box center [77, 168] width 106 height 13
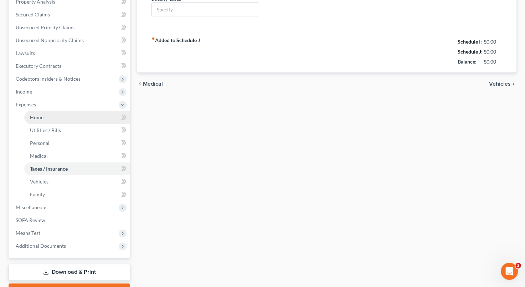
scroll to position [114, 0]
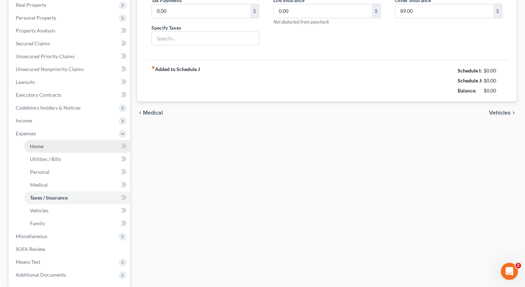
click at [68, 118] on ul "Case Dashboard Payments Invoices Payments Payments Credit Report Client Profile" at bounding box center [70, 120] width 120 height 321
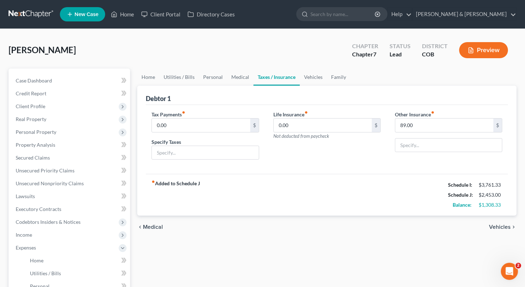
click at [500, 223] on div "chevron_left Medical Vehicles chevron_right" at bounding box center [326, 226] width 379 height 23
click at [500, 224] on span "Vehicles" at bounding box center [500, 227] width 22 height 6
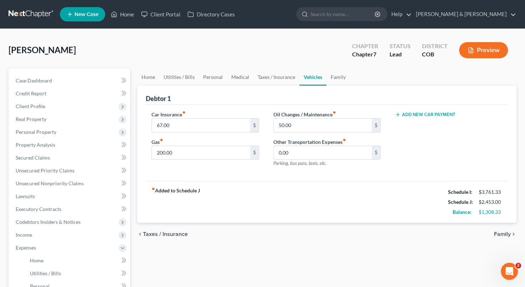
click at [500, 224] on div "chevron_left Taxes / Insurance Family chevron_right" at bounding box center [326, 234] width 379 height 23
click at [500, 235] on span "Family" at bounding box center [502, 234] width 17 height 6
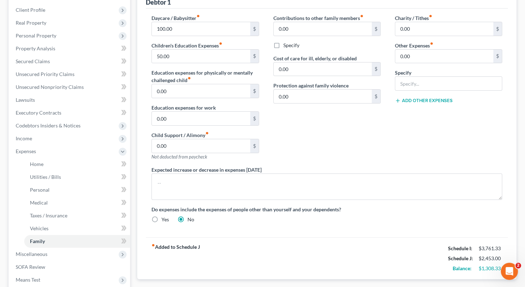
scroll to position [114, 0]
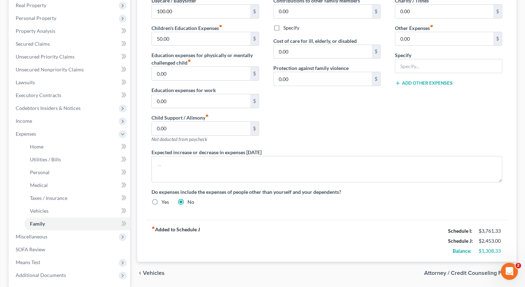
click at [155, 271] on span "Vehicles" at bounding box center [154, 273] width 22 height 6
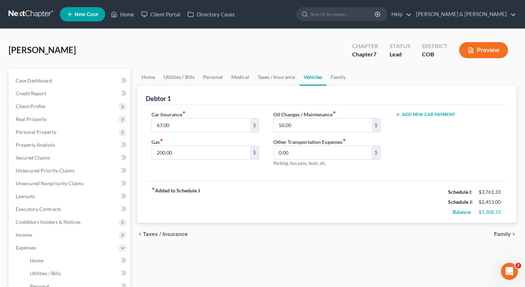
click at [167, 234] on span "Taxes / Insurance" at bounding box center [165, 234] width 45 height 6
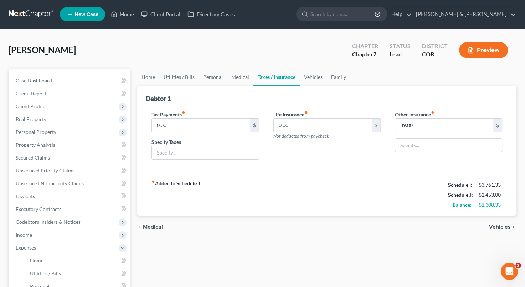
click at [167, 234] on div "chevron_left Medical Vehicles chevron_right" at bounding box center [326, 226] width 379 height 23
click at [173, 127] on input "0.00" at bounding box center [201, 125] width 98 height 14
click at [213, 147] on input "text" at bounding box center [205, 153] width 107 height 14
click at [224, 151] on input "D" at bounding box center [205, 153] width 107 height 14
click at [333, 164] on div "Life Insurance fiber_manual_record 0.00 $ Not deducted from paycheck" at bounding box center [327, 138] width 122 height 55
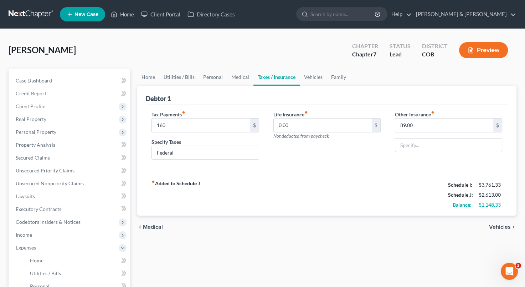
click at [496, 224] on span "Vehicles" at bounding box center [500, 227] width 22 height 6
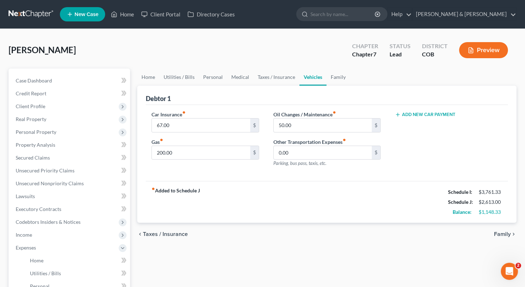
click at [168, 231] on span "Taxes / Insurance" at bounding box center [165, 234] width 45 height 6
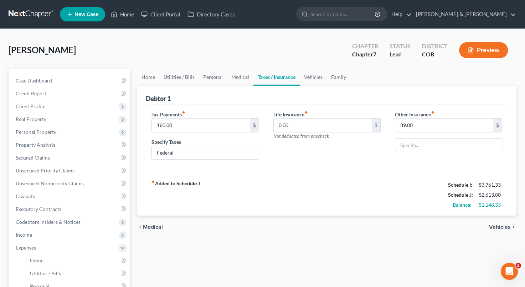
click at [168, 231] on div "chevron_left Medical Vehicles chevron_right" at bounding box center [326, 226] width 379 height 23
click at [153, 227] on span "Medical" at bounding box center [153, 227] width 20 height 6
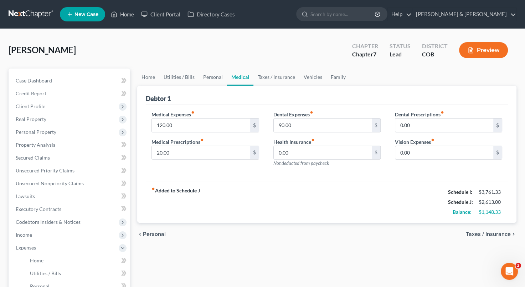
click at [491, 233] on span "Taxes / Insurance" at bounding box center [488, 234] width 45 height 6
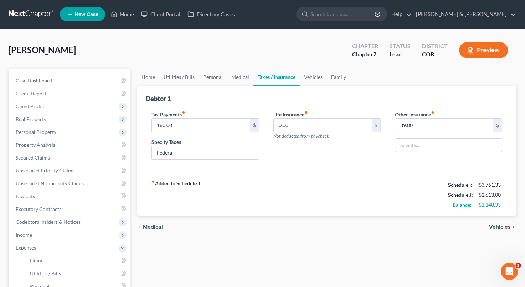
click at [491, 233] on div "chevron_left Medical Vehicles chevron_right" at bounding box center [326, 226] width 379 height 23
click at [499, 224] on span "Vehicles" at bounding box center [500, 227] width 22 height 6
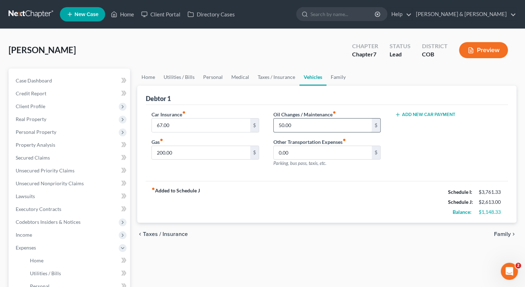
click at [279, 126] on input "50.00" at bounding box center [323, 125] width 98 height 14
click at [446, 140] on div "Add New Car Payment" at bounding box center [449, 142] width 122 height 62
click at [158, 154] on input "200.00" at bounding box center [201, 153] width 98 height 14
click at [386, 164] on div "Oil Changes / Maintenance fiber_manual_record 100 $ Other Transportation Expens…" at bounding box center [327, 142] width 122 height 62
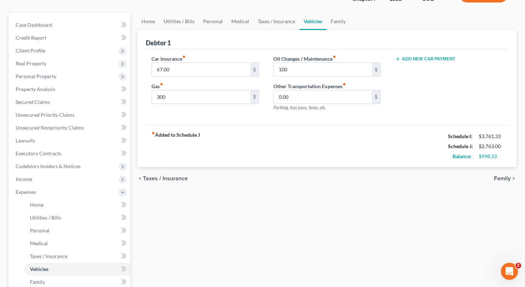
scroll to position [36, 0]
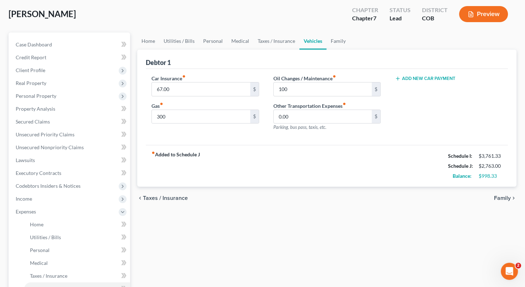
click at [175, 199] on span "Taxes / Insurance" at bounding box center [165, 198] width 45 height 6
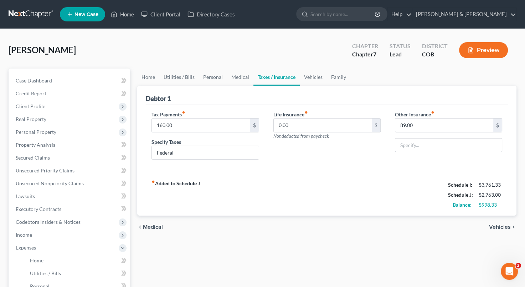
click at [156, 224] on span "Medical" at bounding box center [153, 227] width 20 height 6
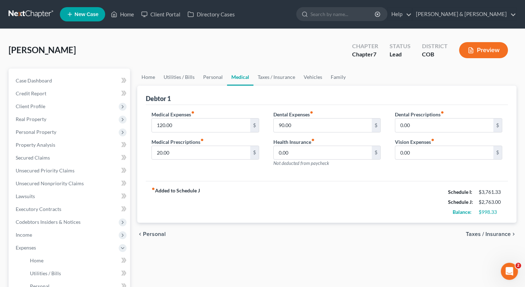
click at [157, 234] on span "Personal" at bounding box center [154, 234] width 23 height 6
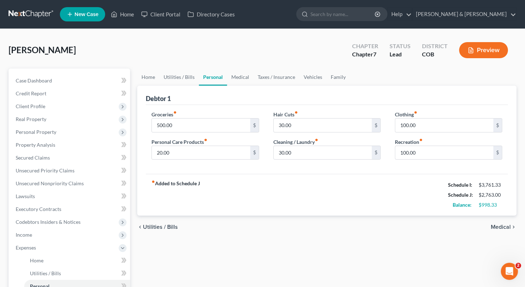
click at [157, 234] on div "chevron_left Utilities / Bills Medical chevron_right" at bounding box center [326, 226] width 379 height 23
drag, startPoint x: 157, startPoint y: 234, endPoint x: 152, endPoint y: 228, distance: 7.6
click at [152, 228] on span "Utilities / Bills" at bounding box center [160, 227] width 35 height 6
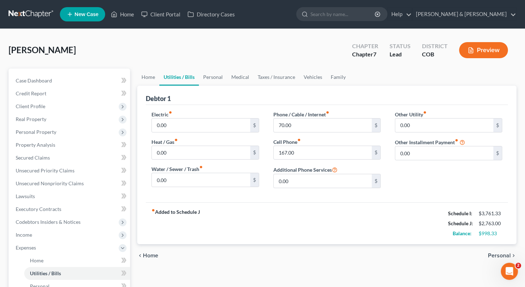
click at [145, 254] on span "Home" at bounding box center [150, 255] width 15 height 6
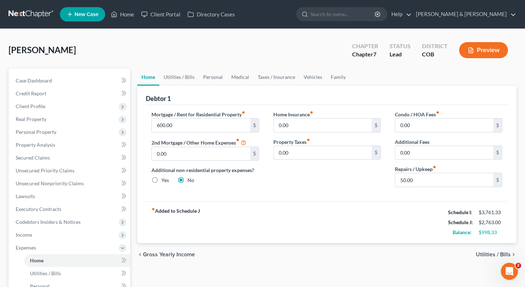
click at [484, 252] on span "Utilities / Bills" at bounding box center [493, 254] width 35 height 6
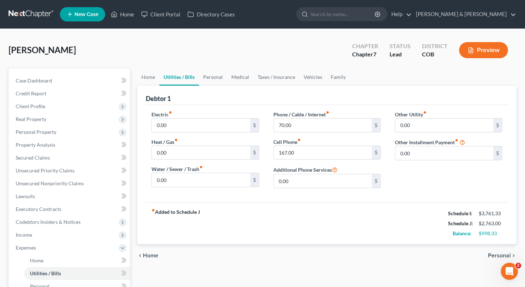
click at [484, 252] on div "chevron_left Home Personal chevron_right" at bounding box center [326, 255] width 379 height 23
click at [500, 254] on span "Personal" at bounding box center [499, 255] width 23 height 6
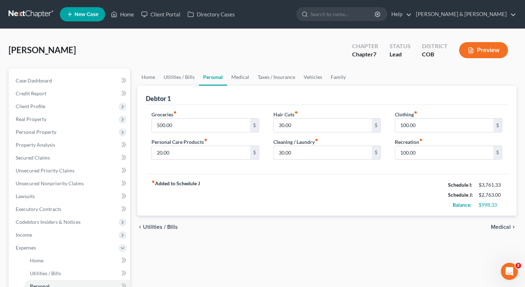
click at [500, 254] on div "Home Utilities / Bills Personal Medical Taxes / Insurance Vehicles Family Debto…" at bounding box center [327, 254] width 387 height 373
click at [505, 226] on span "Medical" at bounding box center [501, 227] width 20 height 6
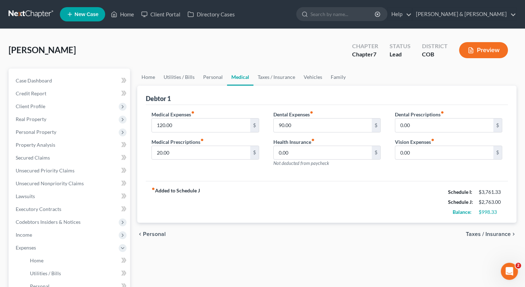
click at [501, 231] on span "Taxes / Insurance" at bounding box center [488, 234] width 45 height 6
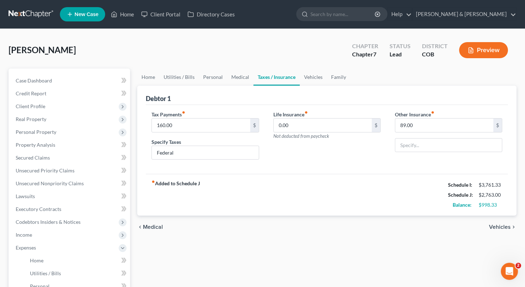
click at [501, 231] on div "chevron_left Medical Vehicles chevron_right" at bounding box center [326, 226] width 379 height 23
click at [501, 225] on span "Vehicles" at bounding box center [500, 227] width 22 height 6
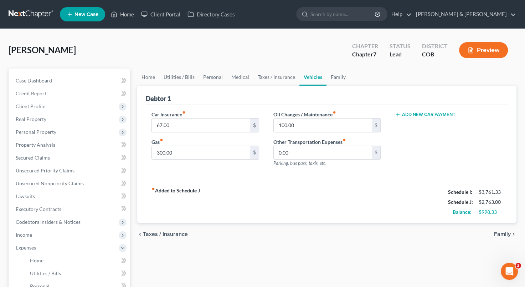
click at [500, 234] on span "Family" at bounding box center [502, 234] width 17 height 6
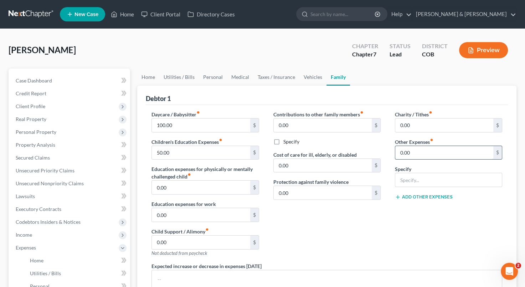
click at [441, 153] on input "0.00" at bounding box center [444, 153] width 98 height 14
click at [444, 170] on div "Specify" at bounding box center [448, 176] width 107 height 22
click at [435, 179] on input "text" at bounding box center [448, 180] width 107 height 14
click at [468, 242] on div "Charity / Tithes fiber_manual_record 0.00 $ Other Expenses fiber_manual_record …" at bounding box center [449, 187] width 122 height 152
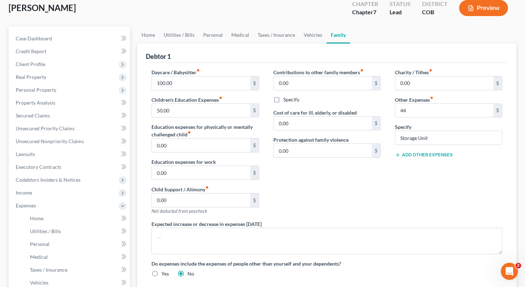
scroll to position [26, 0]
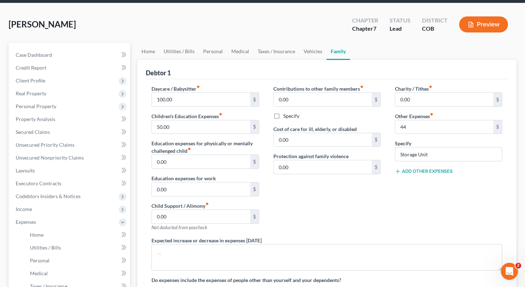
click at [280, 214] on div "Contributions to other family members fiber_manual_record 0.00 $ Specify Cost o…" at bounding box center [327, 161] width 122 height 152
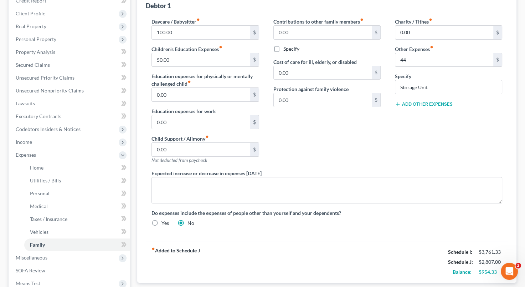
scroll to position [155, 0]
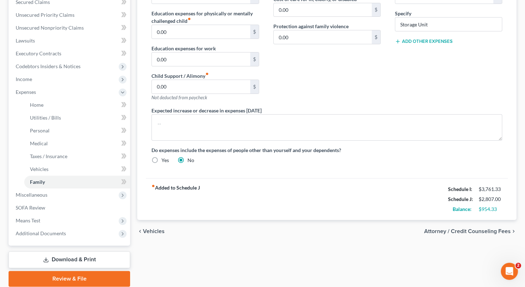
click at [150, 230] on span "Vehicles" at bounding box center [154, 231] width 22 height 6
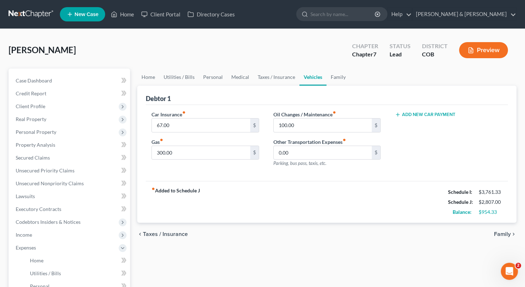
click at [158, 234] on span "Taxes / Insurance" at bounding box center [165, 234] width 45 height 6
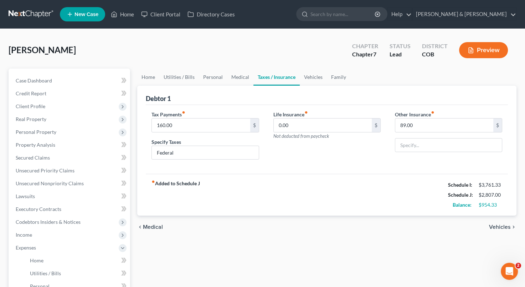
click at [157, 229] on span "Medical" at bounding box center [153, 227] width 20 height 6
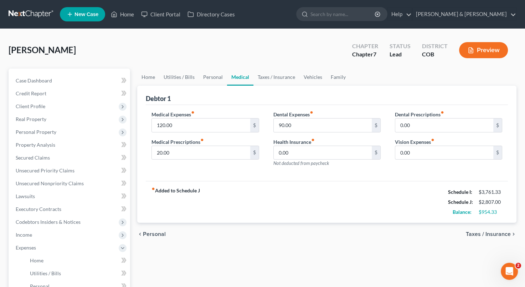
click at [156, 233] on span "Personal" at bounding box center [154, 234] width 23 height 6
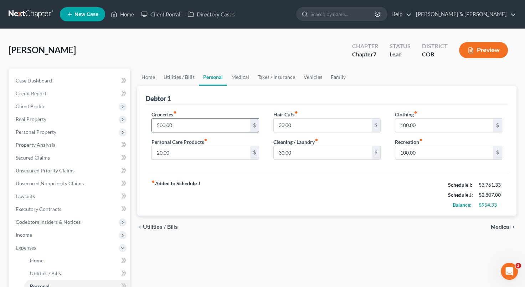
click at [163, 124] on input "500.00" at bounding box center [201, 125] width 98 height 14
click at [296, 169] on div "Groceries fiber_manual_record 583 $ Personal Care Products fiber_manual_record …" at bounding box center [327, 139] width 362 height 69
click at [57, 182] on span "Unsecured Nonpriority Claims" at bounding box center [50, 183] width 68 height 6
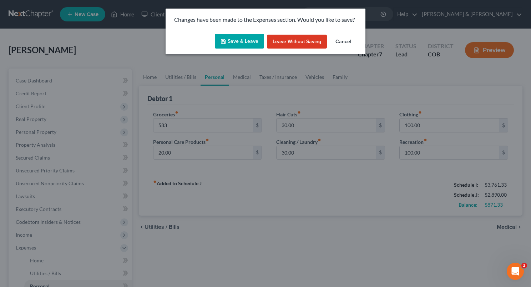
click at [232, 40] on button "Save & Leave" at bounding box center [239, 41] width 49 height 15
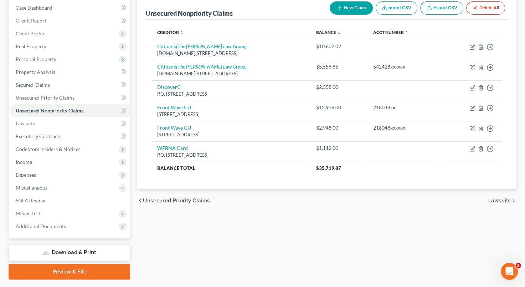
scroll to position [73, 0]
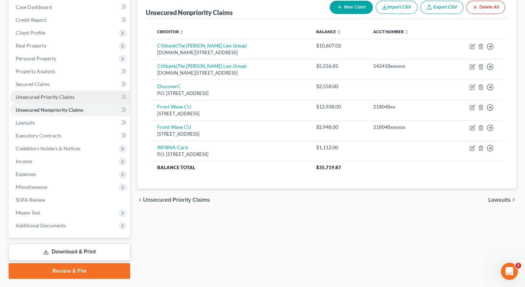
click at [69, 95] on span "Unsecured Priority Claims" at bounding box center [45, 97] width 59 height 6
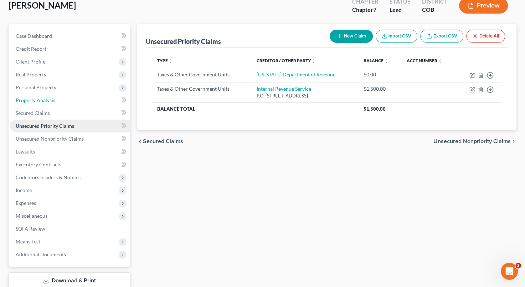
scroll to position [0, 0]
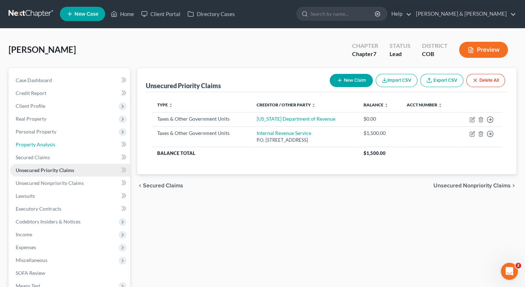
click at [69, 95] on ul "Case Dashboard Payments Invoices Payments Payments Credit Report Client Profile" at bounding box center [70, 189] width 120 height 231
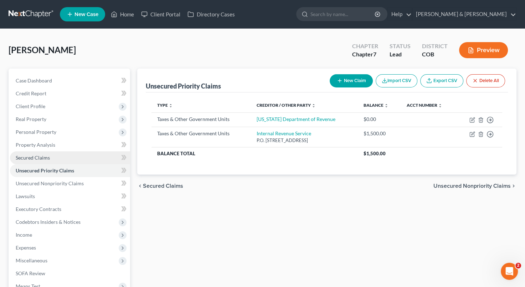
click at [47, 158] on span "Secured Claims" at bounding box center [33, 157] width 34 height 6
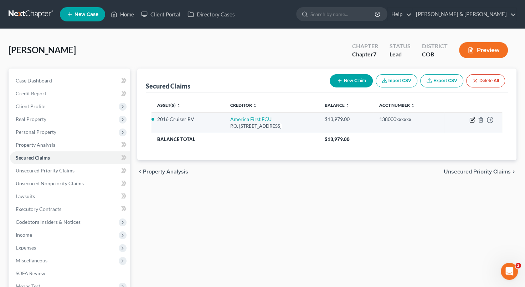
click at [475, 122] on icon "button" at bounding box center [473, 120] width 6 height 6
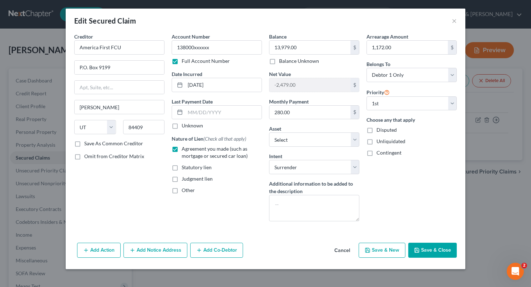
click at [391, 184] on div "Arrearage Amount 1,172.00 $ Belongs To * Select Debtor 1 Only Debtor 2 Only Deb…" at bounding box center [411, 130] width 97 height 194
click at [338, 247] on button "Cancel" at bounding box center [341, 250] width 27 height 14
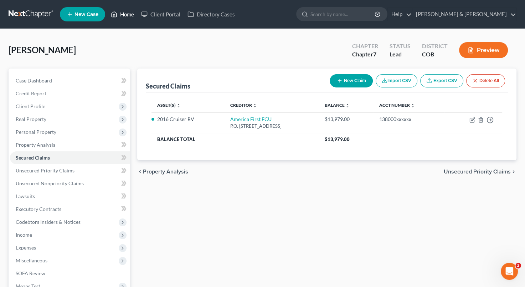
click at [126, 16] on link "Home" at bounding box center [122, 14] width 30 height 13
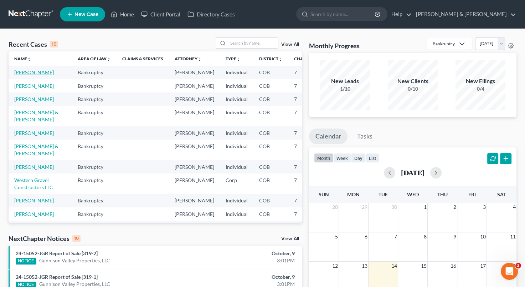
click at [25, 72] on link "[PERSON_NAME]" at bounding box center [34, 72] width 40 height 6
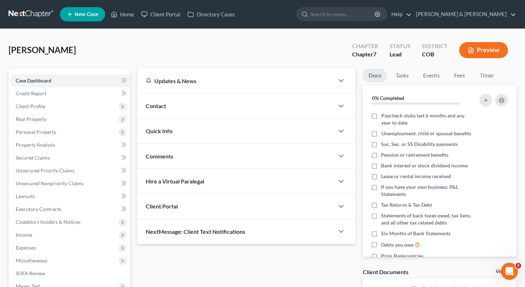
click at [219, 39] on div "[PERSON_NAME] Upgraded Chapter Chapter 7 Status Lead District COB Preview" at bounding box center [263, 52] width 508 height 31
